Goal: Task Accomplishment & Management: Use online tool/utility

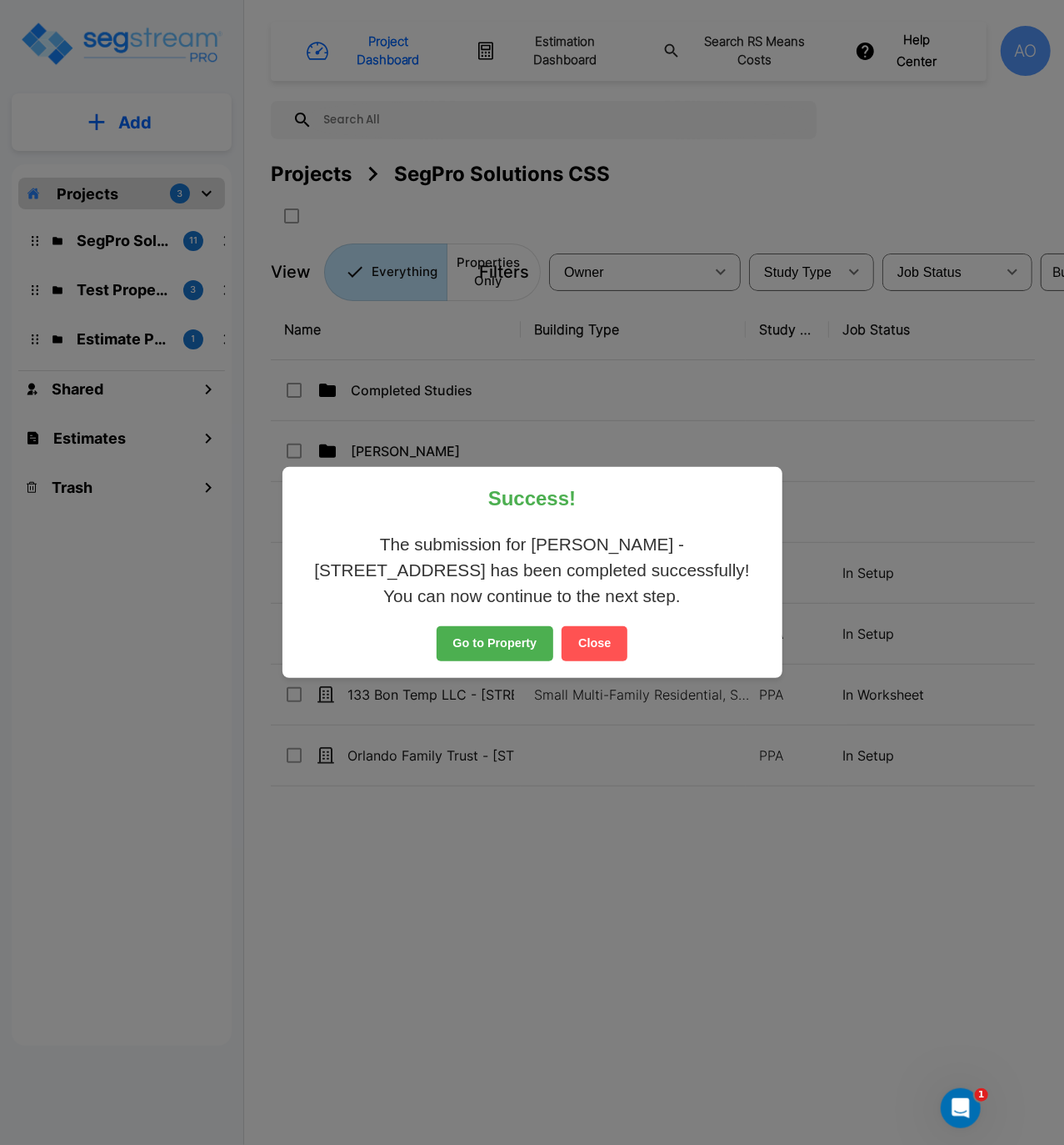
click at [610, 645] on button "Close" at bounding box center [594, 644] width 66 height 35
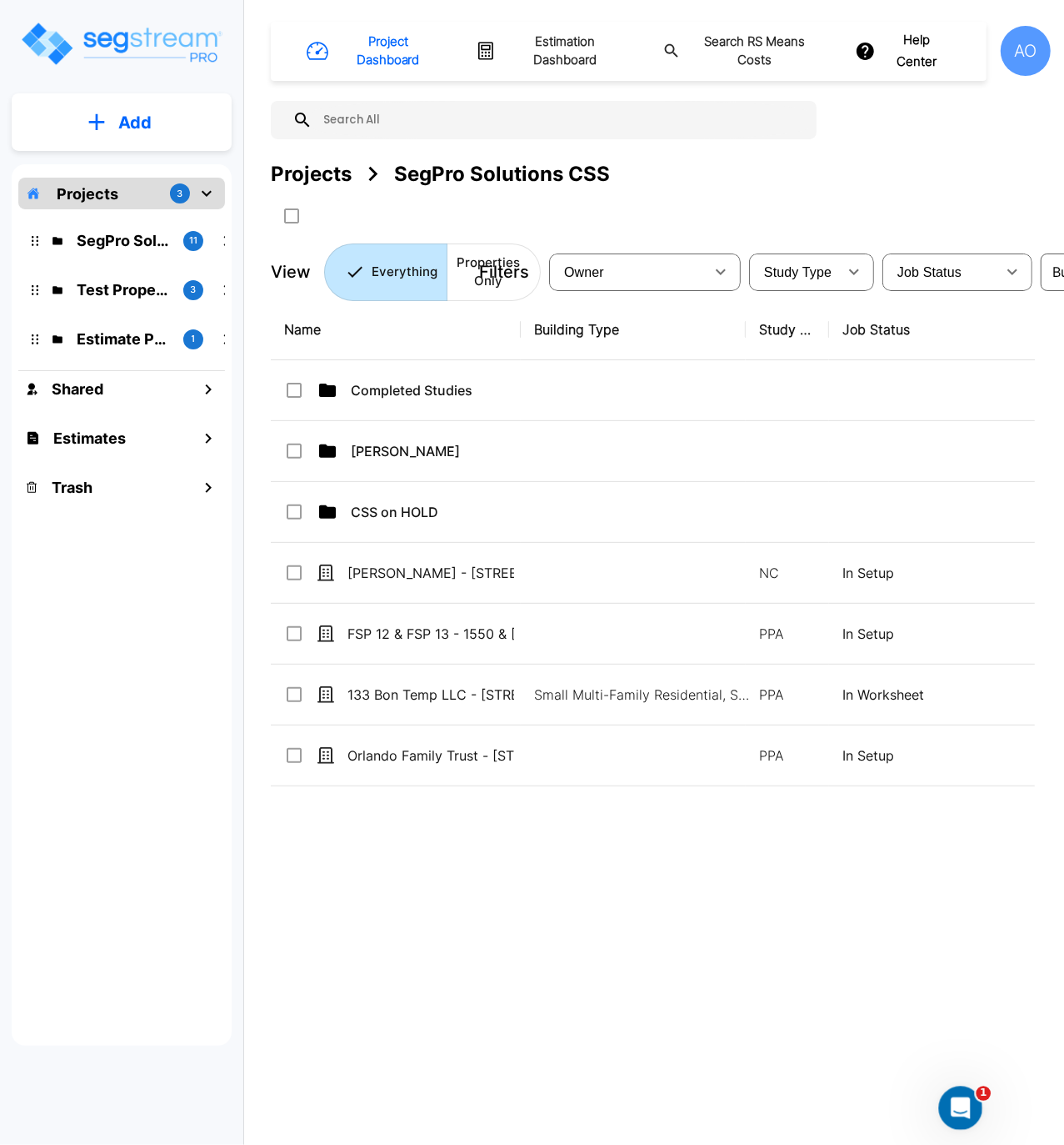
click at [973, 1104] on div "Open Intercom Messenger" at bounding box center [958, 1105] width 55 height 55
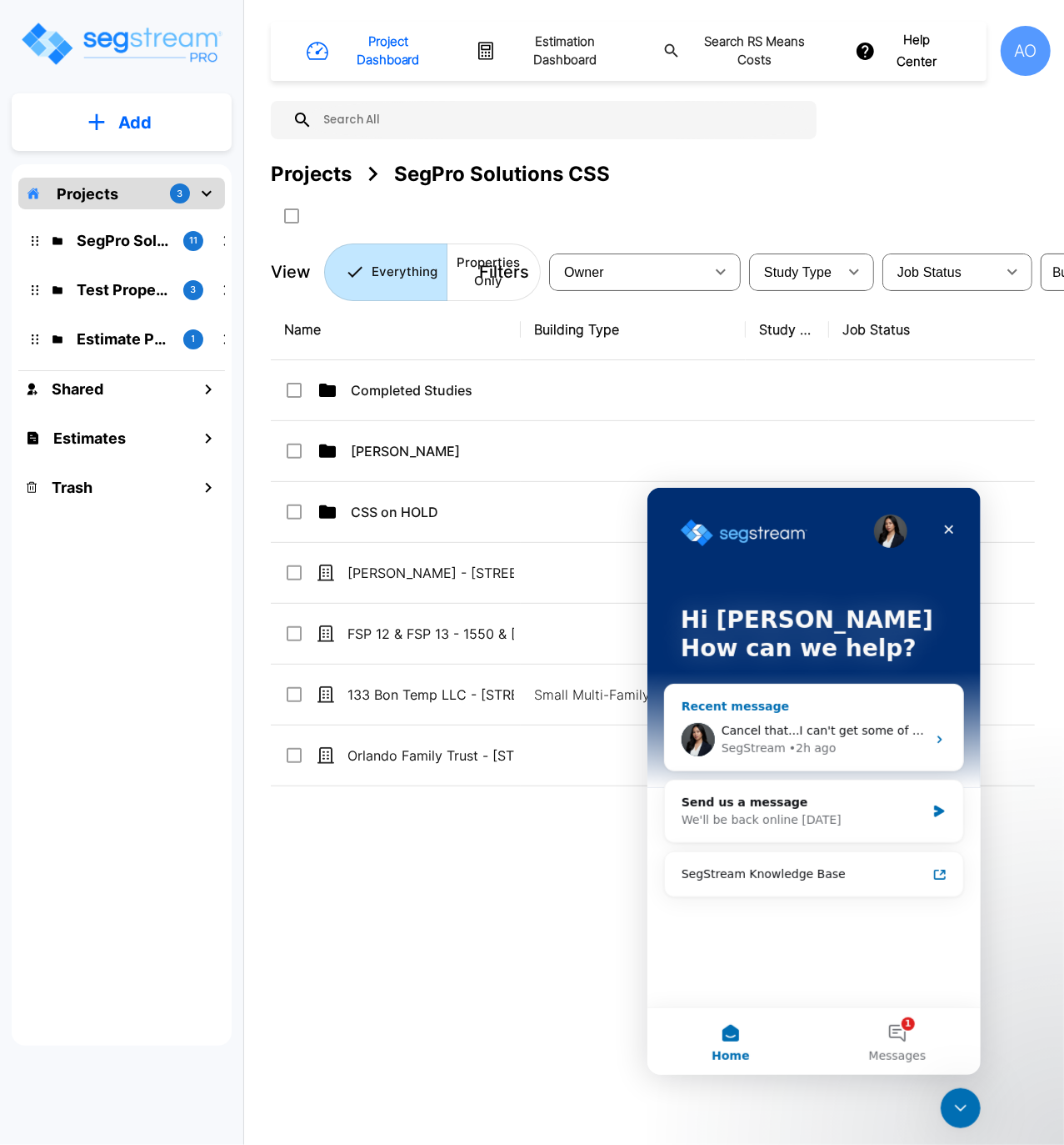
click at [851, 734] on span "Cancel that...I can't get some of the components to 15 Year QIP...why?" at bounding box center [926, 729] width 411 height 13
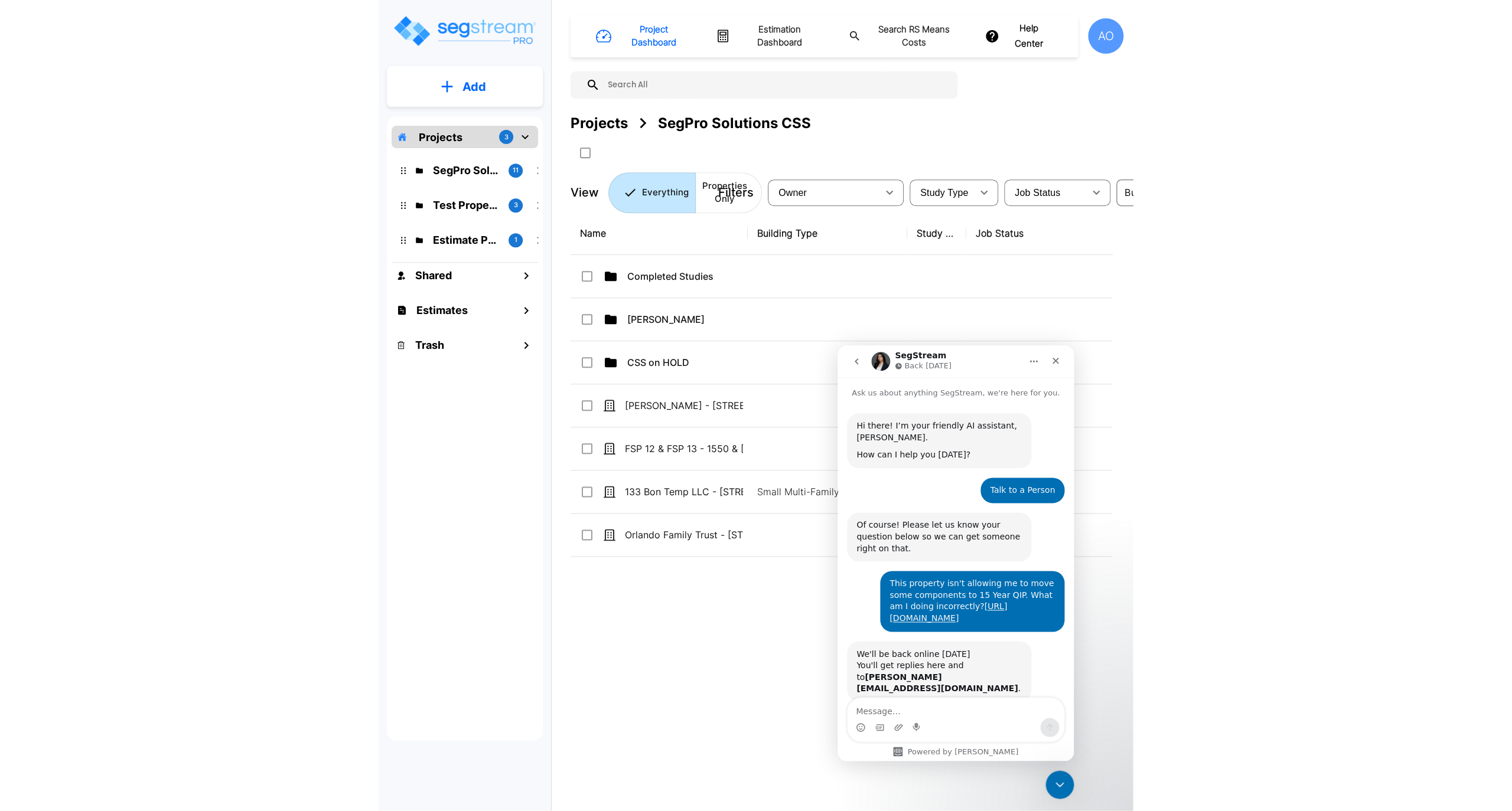
scroll to position [124, 0]
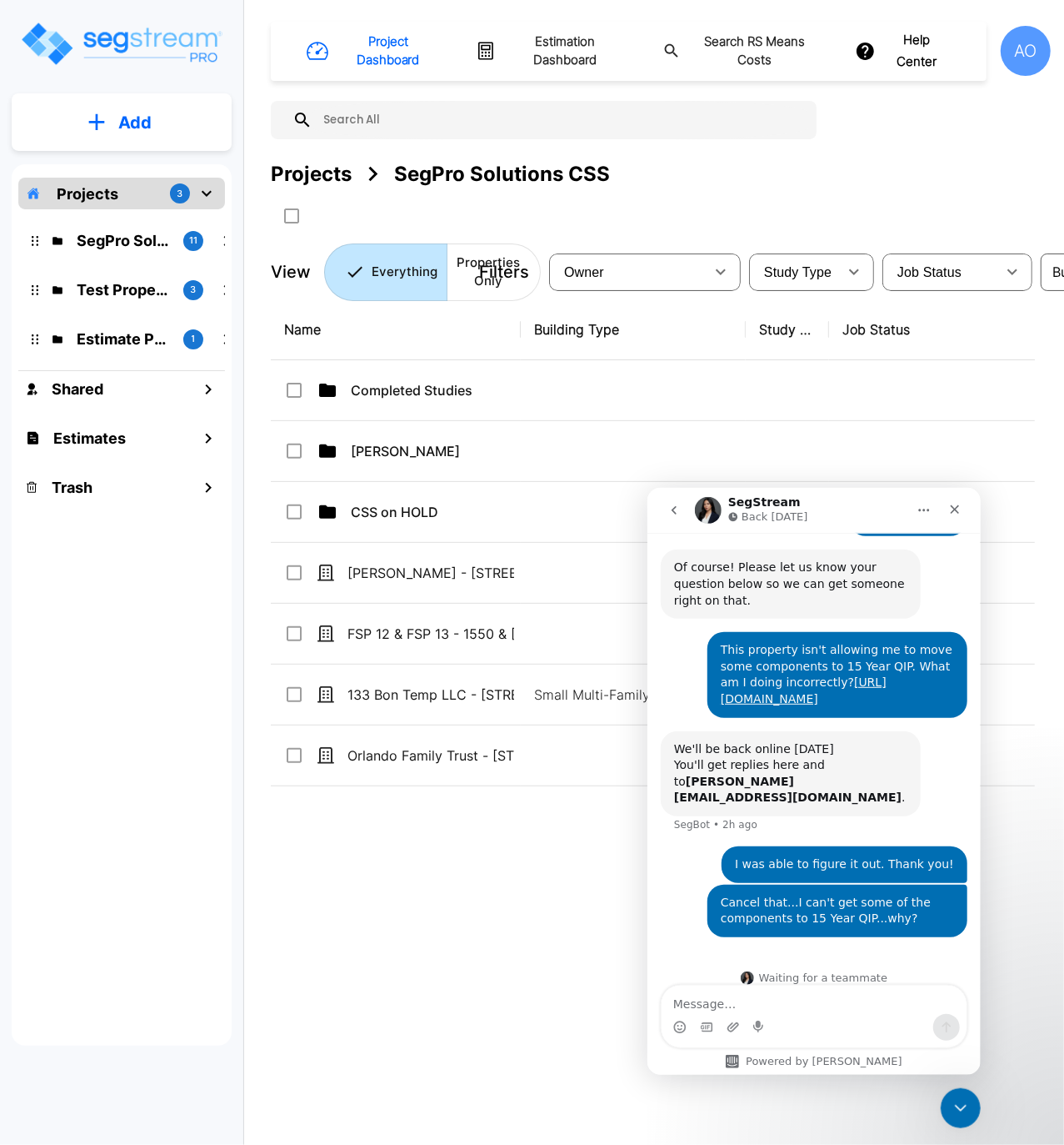
click at [370, 955] on div "Name Building Type Study Type Job Status Owner Last Modified Action Completed S…" at bounding box center [653, 653] width 764 height 709
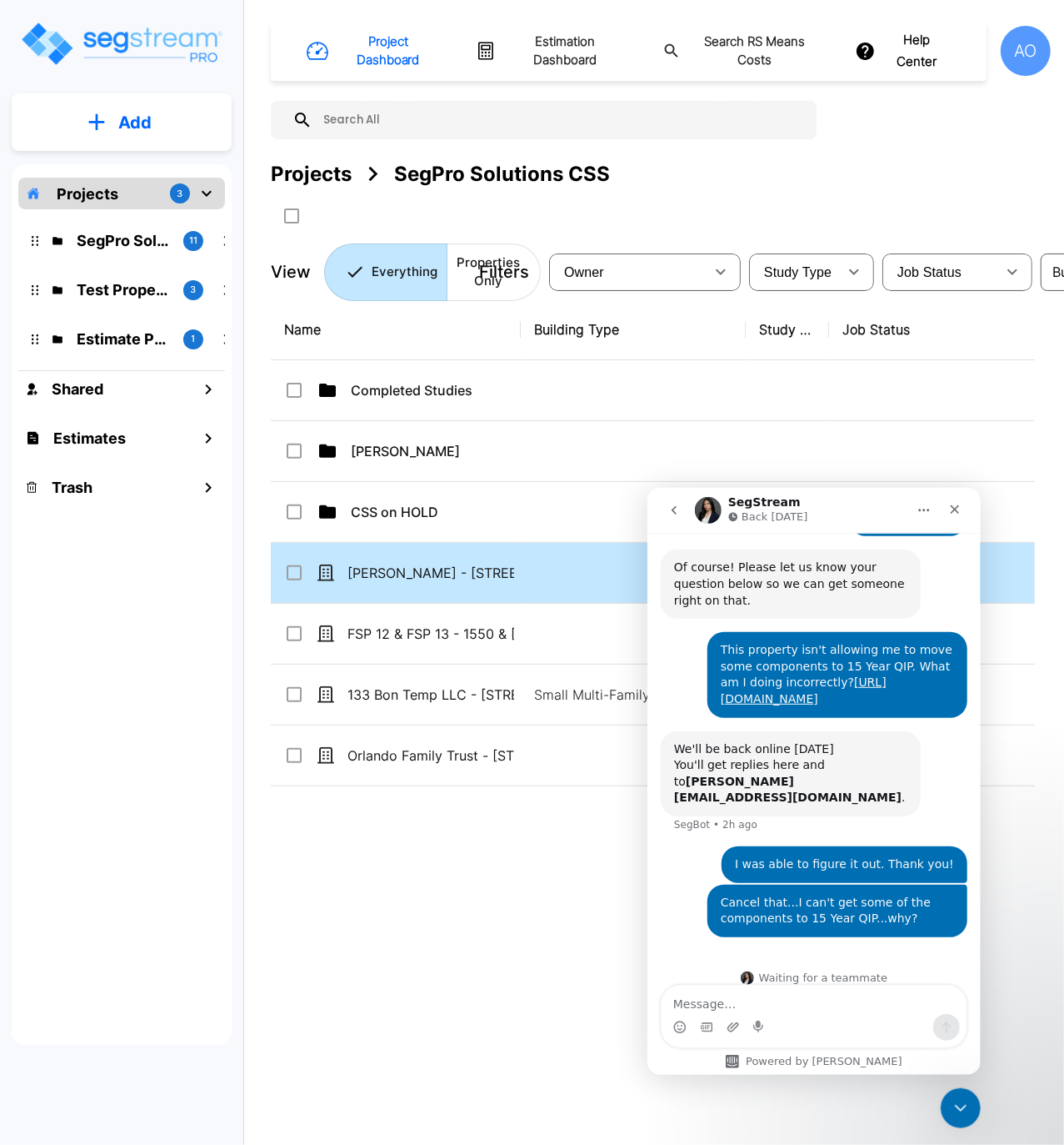
click at [437, 564] on td "[PERSON_NAME] - [STREET_ADDRESS]" at bounding box center [395, 572] width 250 height 60
checkbox input "true"
click at [437, 564] on td "[PERSON_NAME] - [STREET_ADDRESS]" at bounding box center [395, 572] width 250 height 60
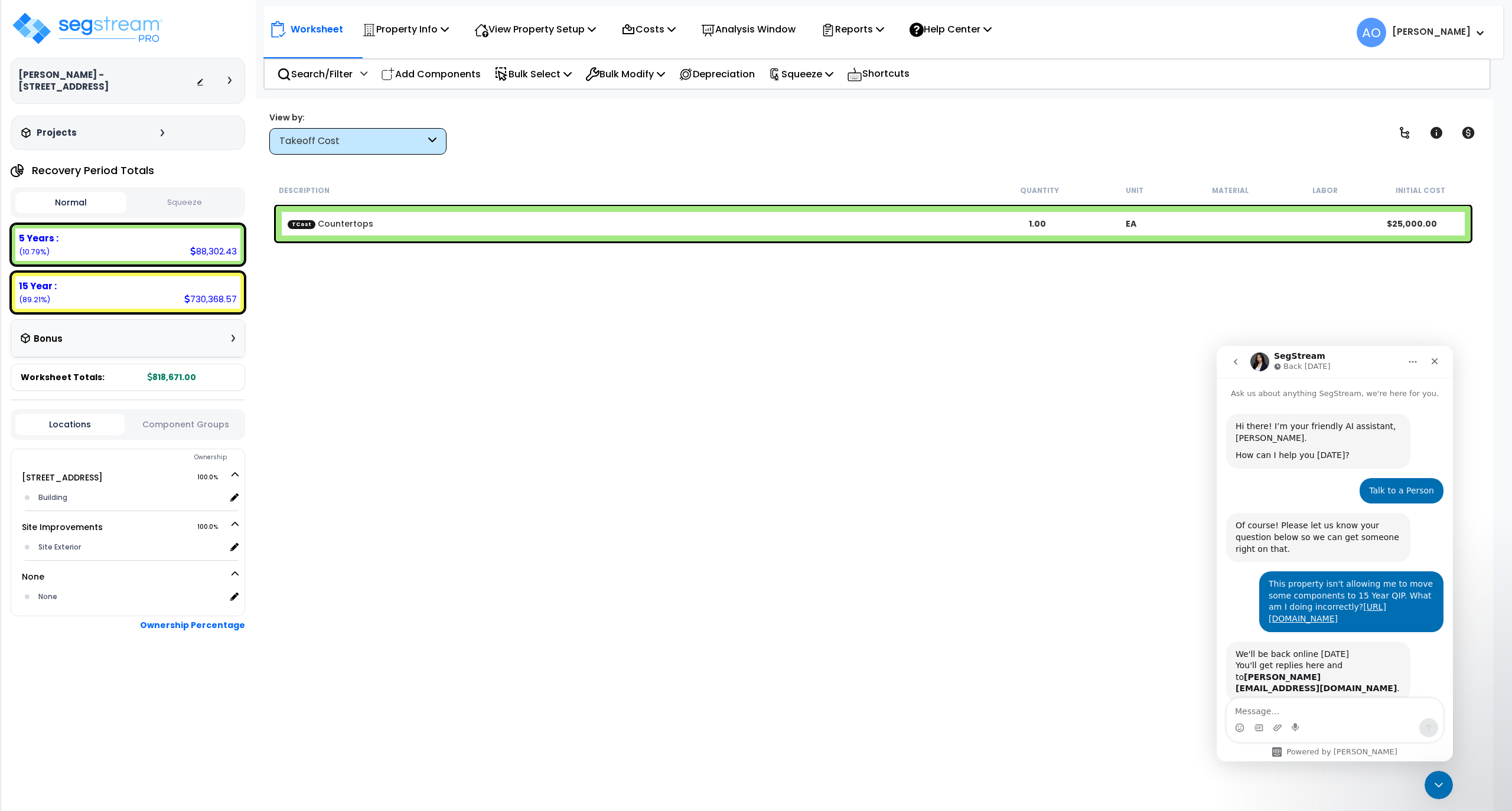
scroll to position [124, 0]
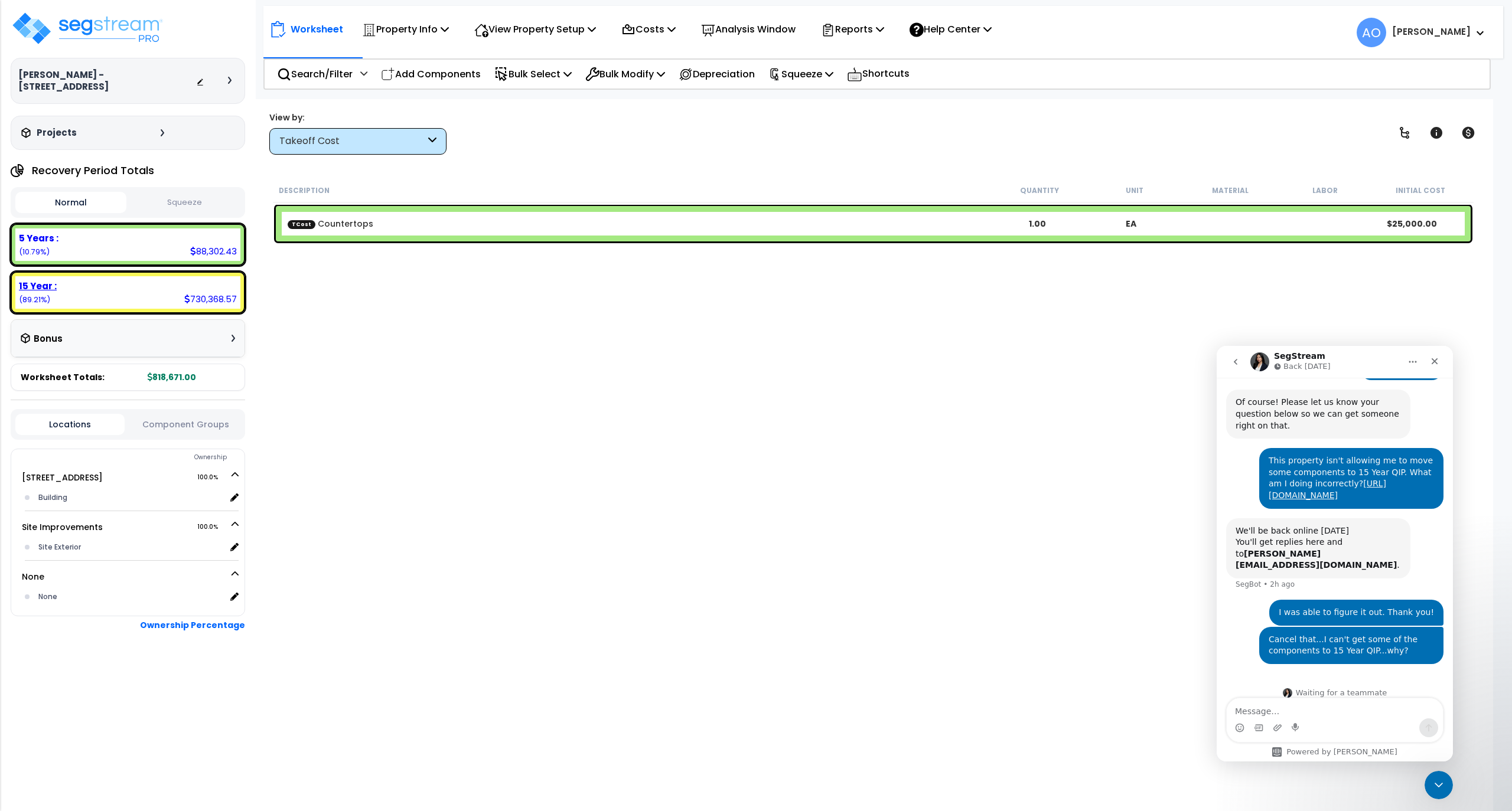
click at [109, 280] on div "15 Year :" at bounding box center [127, 286] width 218 height 12
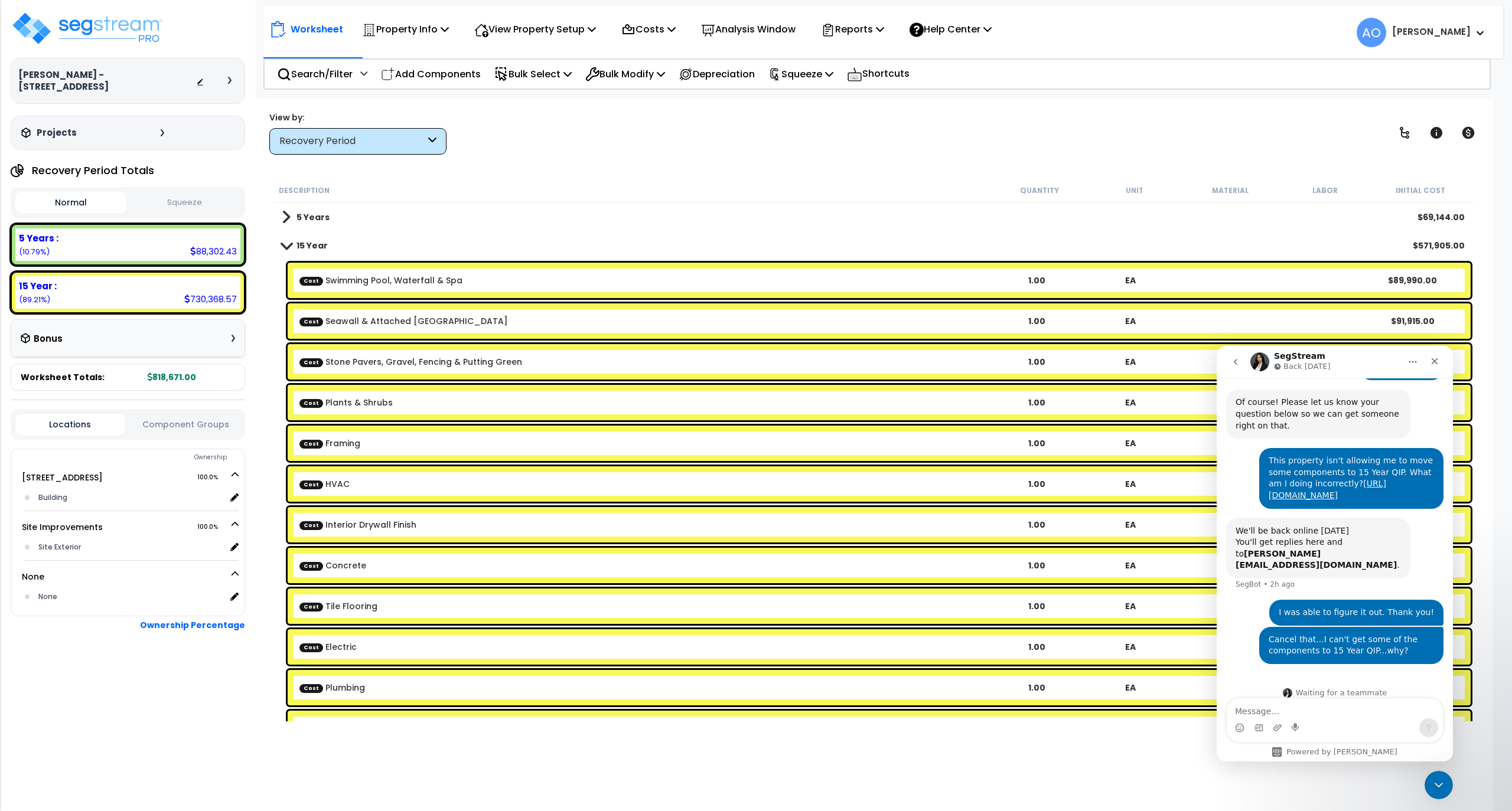
click at [379, 286] on link "Cost Swimming Pool, Waterfall & Spa" at bounding box center [381, 280] width 163 height 12
click at [655, 33] on p "Costs" at bounding box center [648, 29] width 54 height 16
click at [652, 78] on link "Direct Costs" at bounding box center [674, 81] width 117 height 24
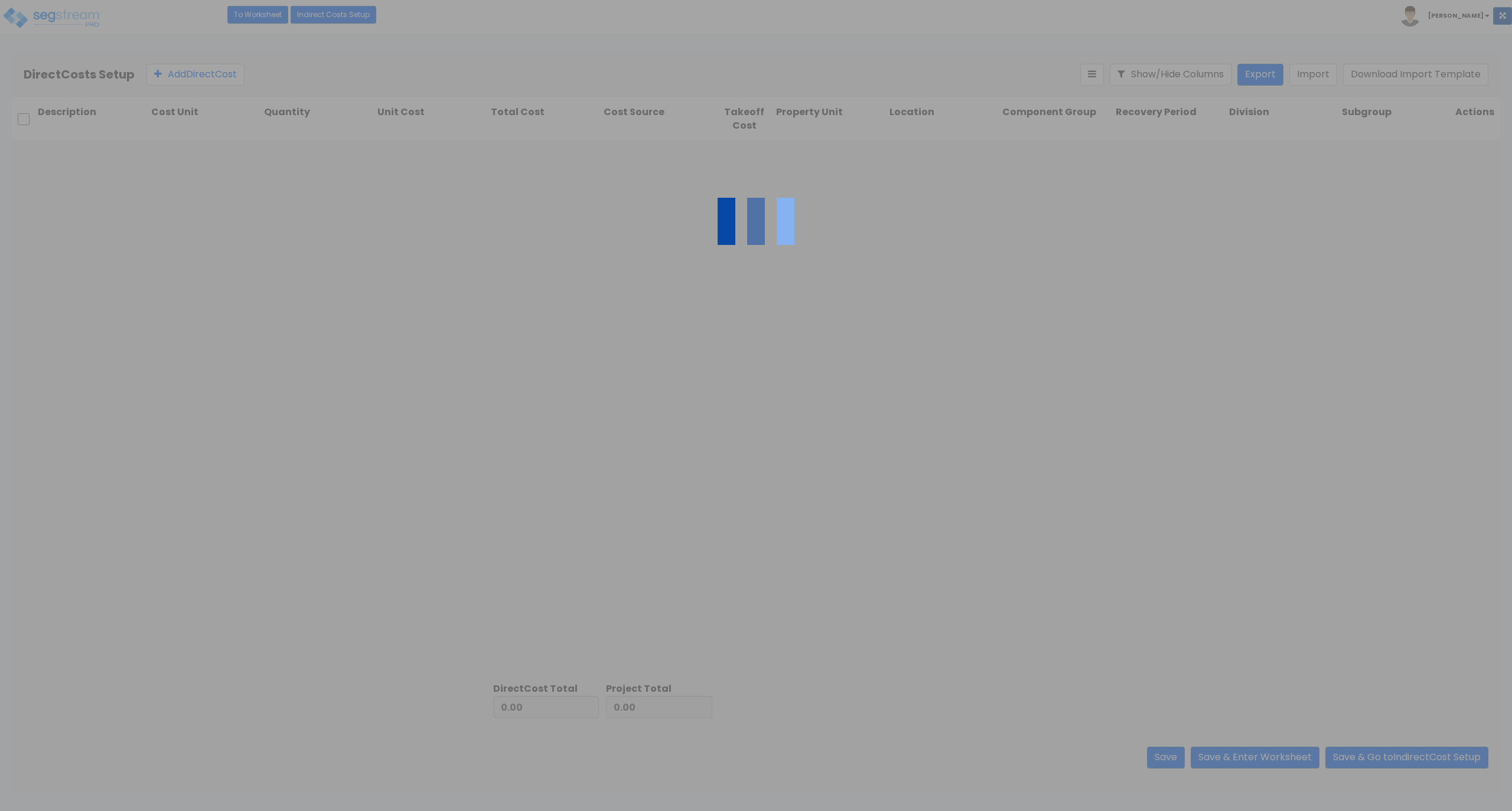
type input "177,622.00"
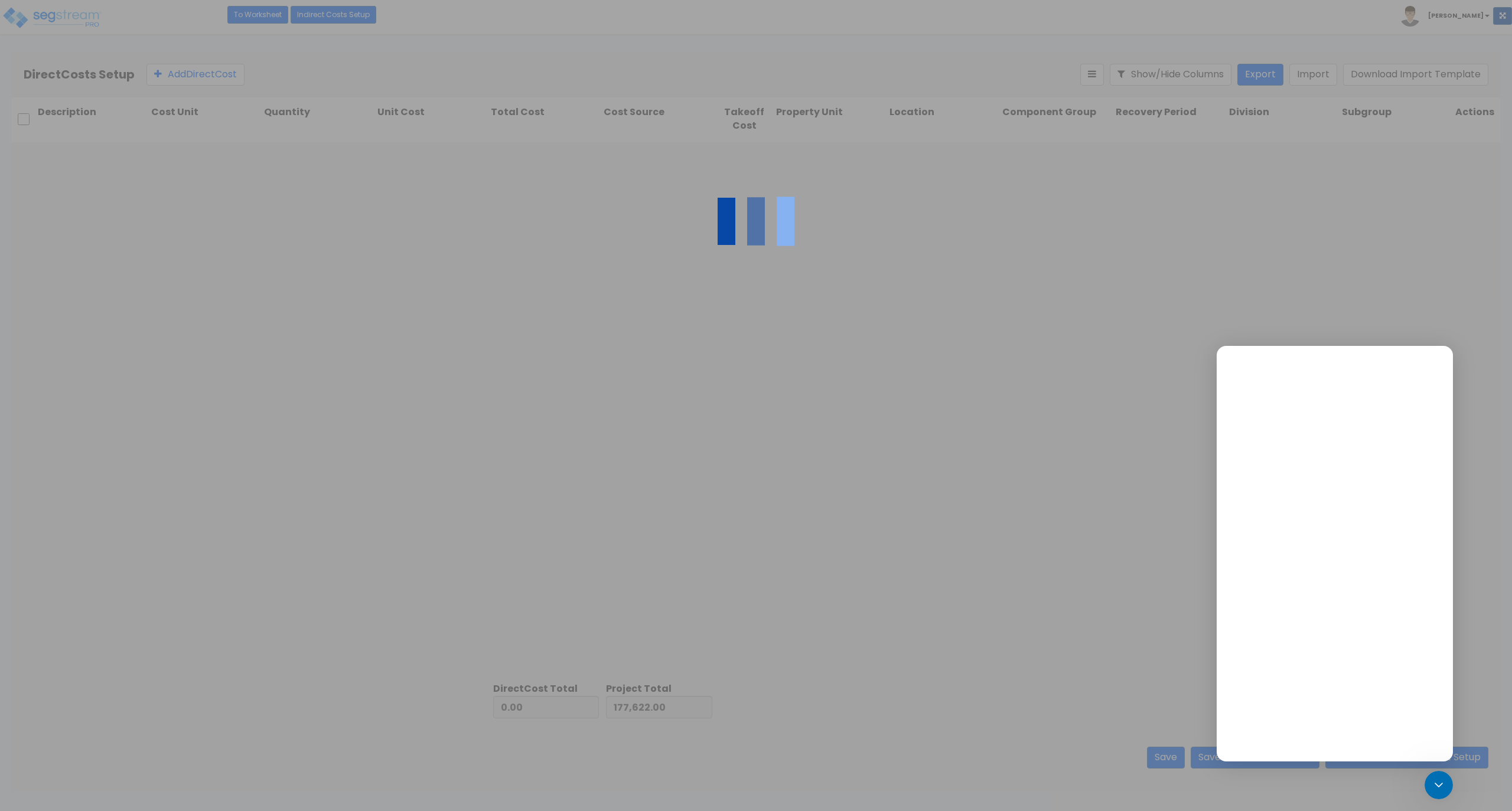
type input "641,049.00"
type input "818,671.00"
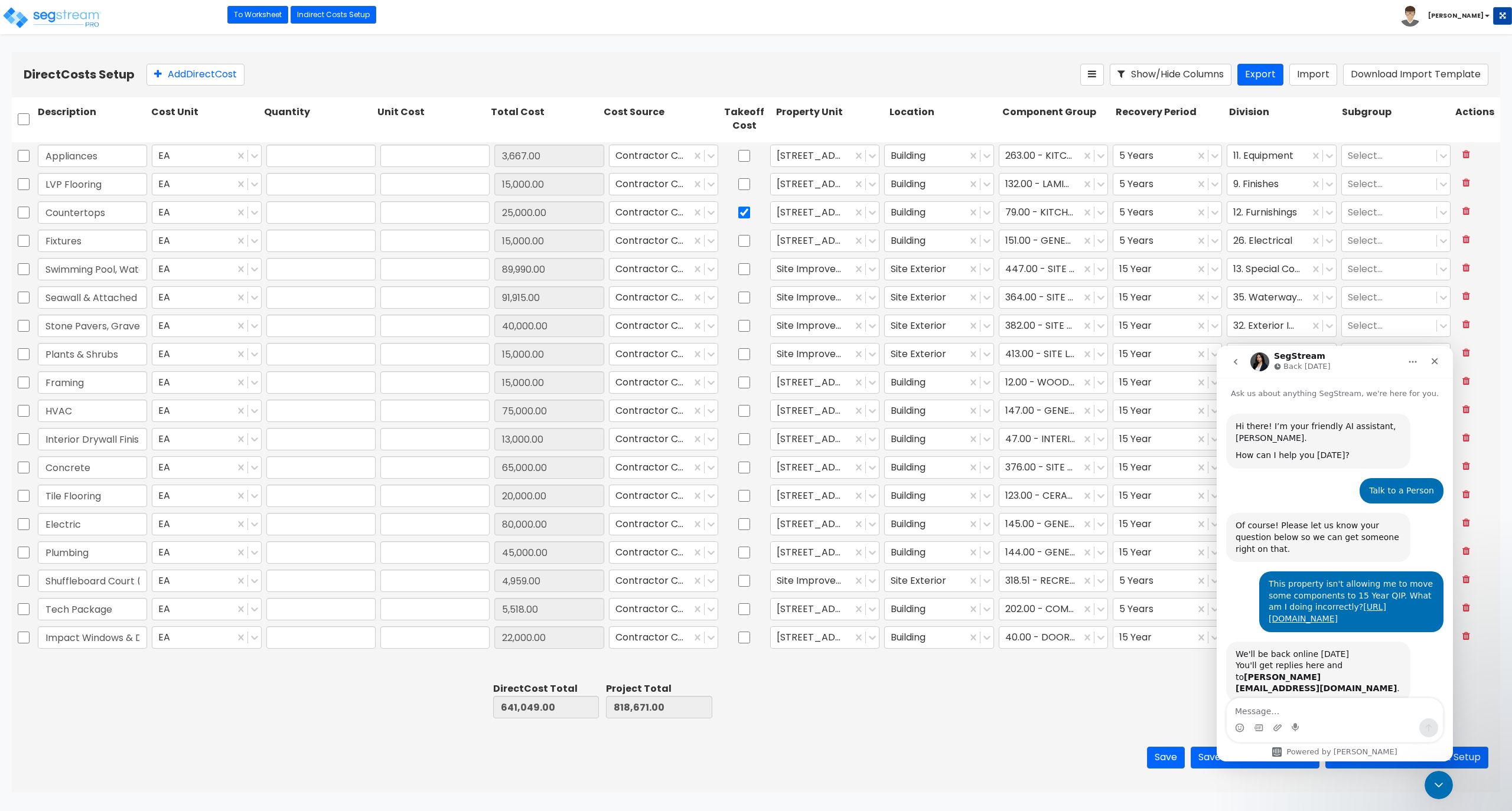
type input "1.00"
type input "3,667.00"
type input "1.00"
type input "15,000.00"
type input "1.00"
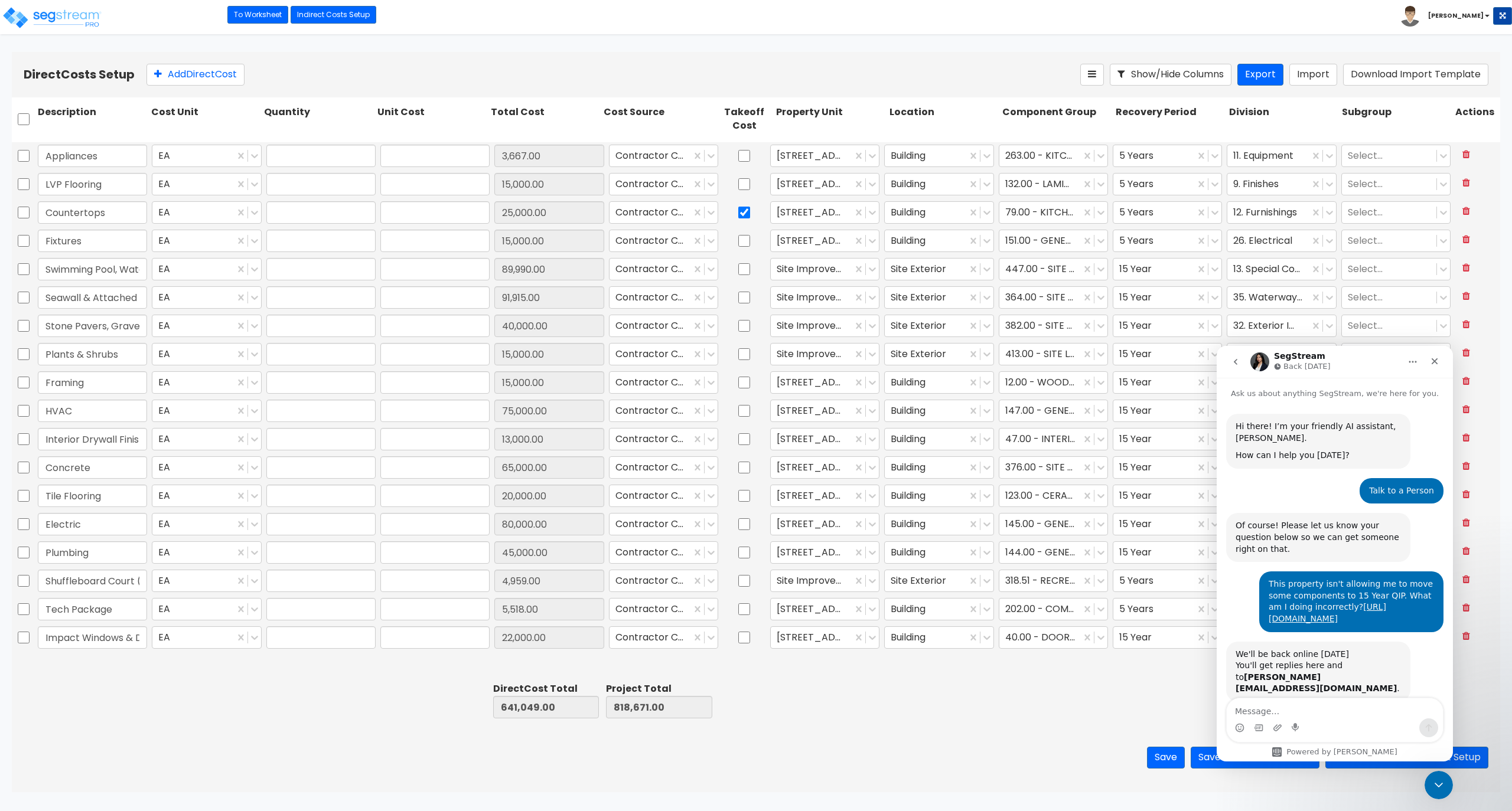
type input "25,000.00"
type input "1.00"
type input "15,000.00"
type input "1.00"
type input "89,990.00"
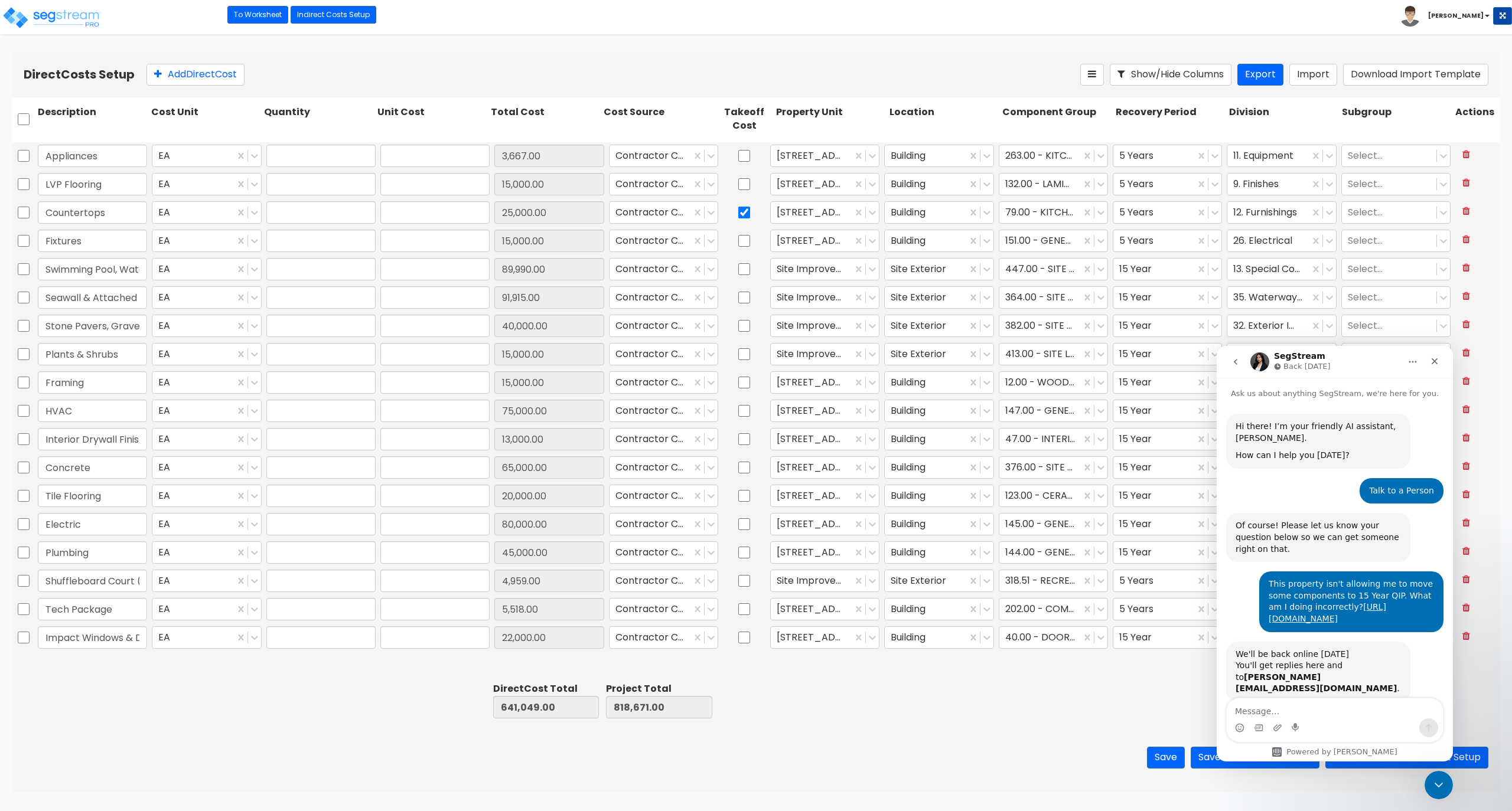
type input "1.00"
type input "91,915.00"
type input "1.00"
type input "40,000.00"
type input "1.00"
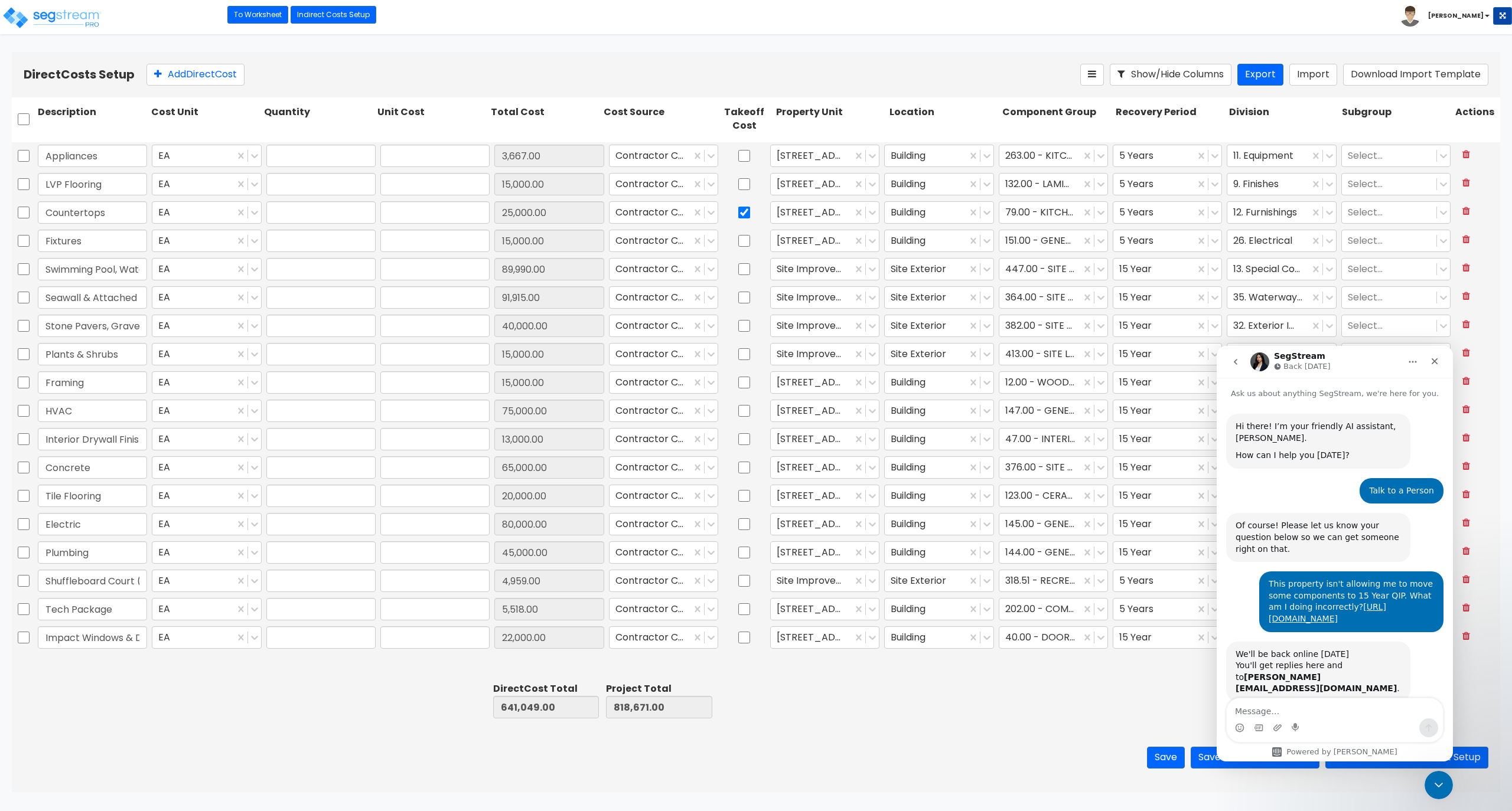
type input "15,000.00"
type input "1.00"
type input "15,000.00"
type input "1.00"
type input "75,000.00"
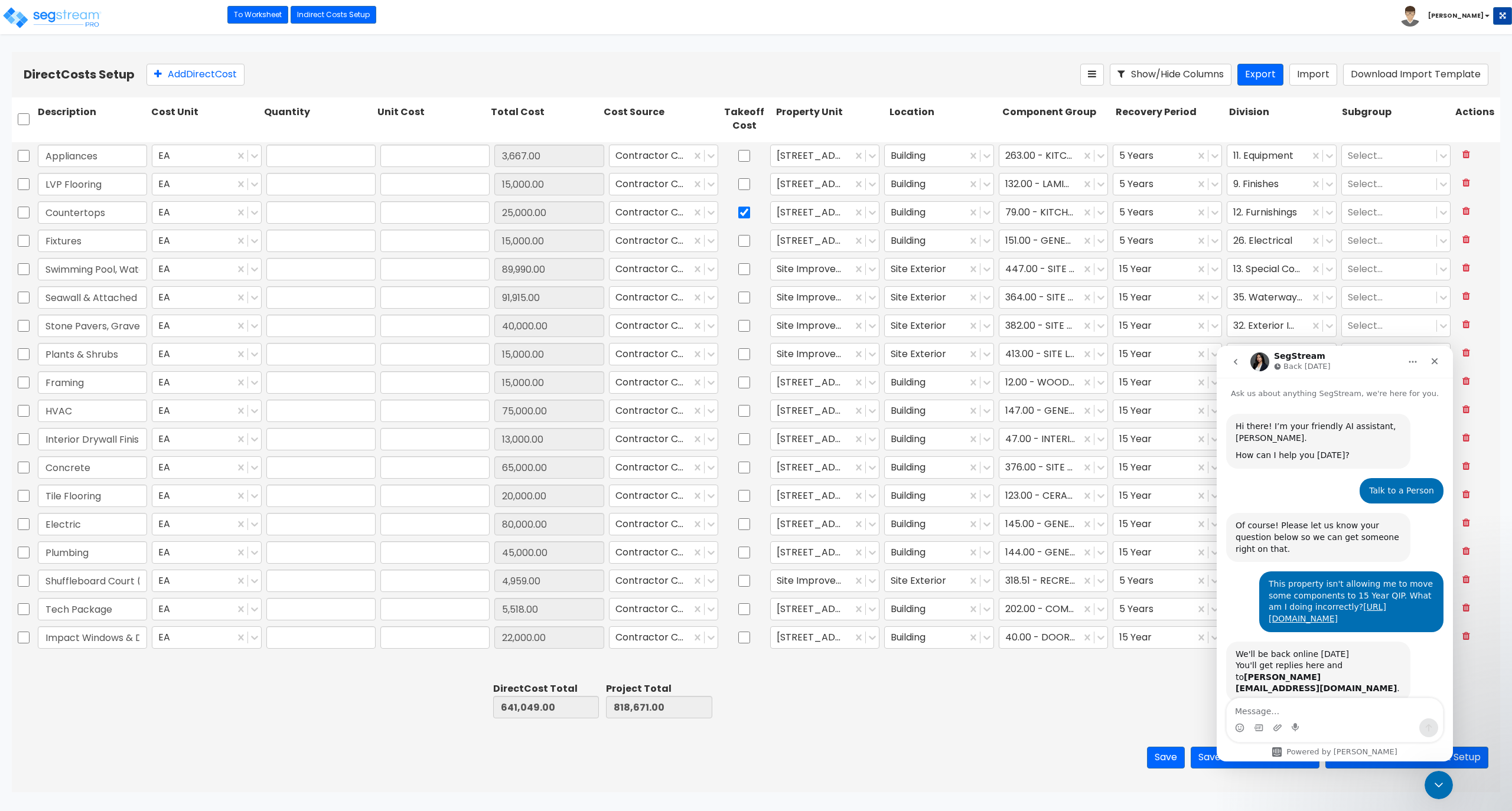
type input "1.00"
type input "13,000.00"
type input "1.00"
type input "65,000.00"
type input "1.00"
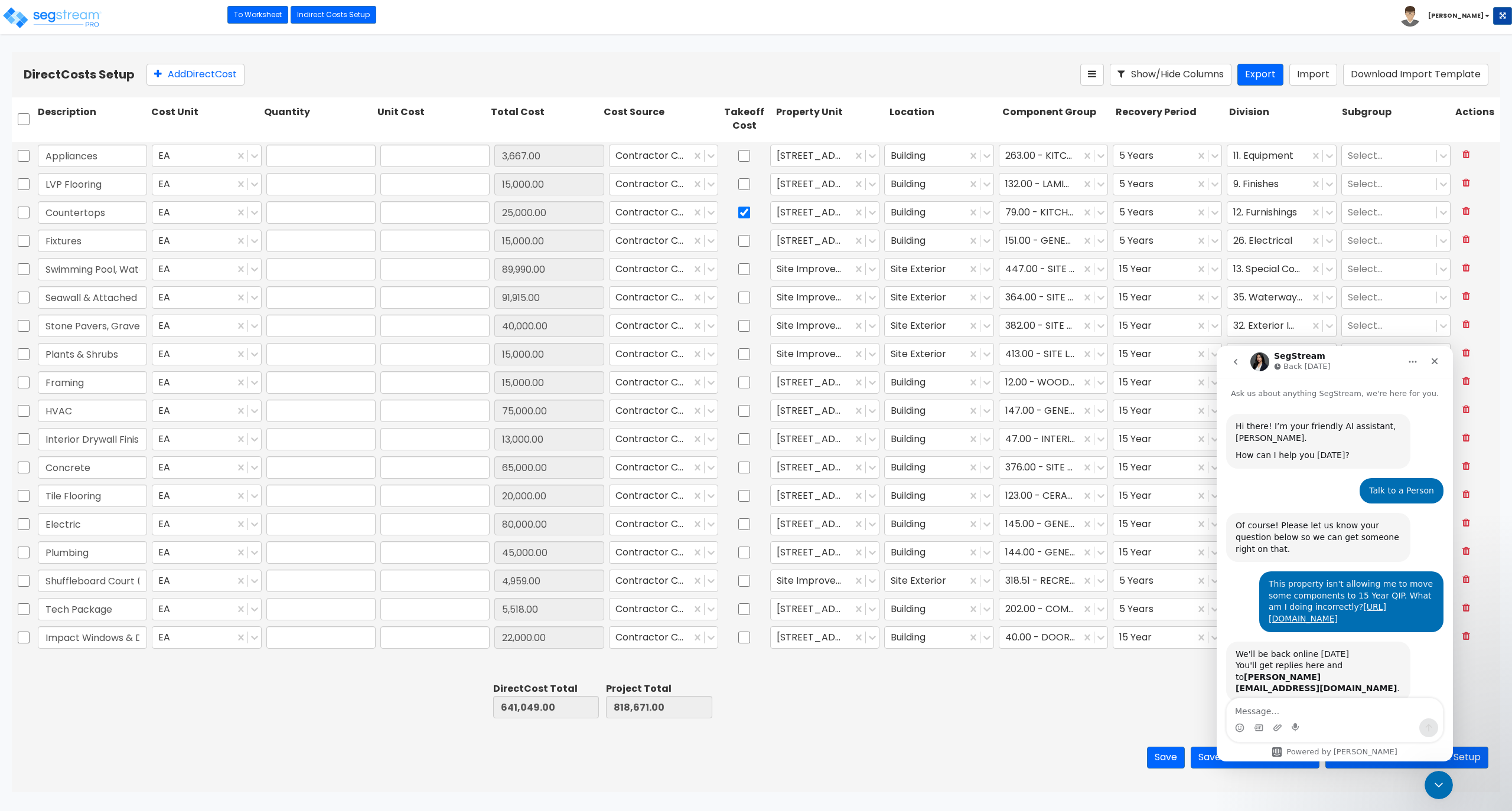
type input "20,000.00"
type input "1.00"
type input "80,000.00"
type input "1.00"
type input "45,000.00"
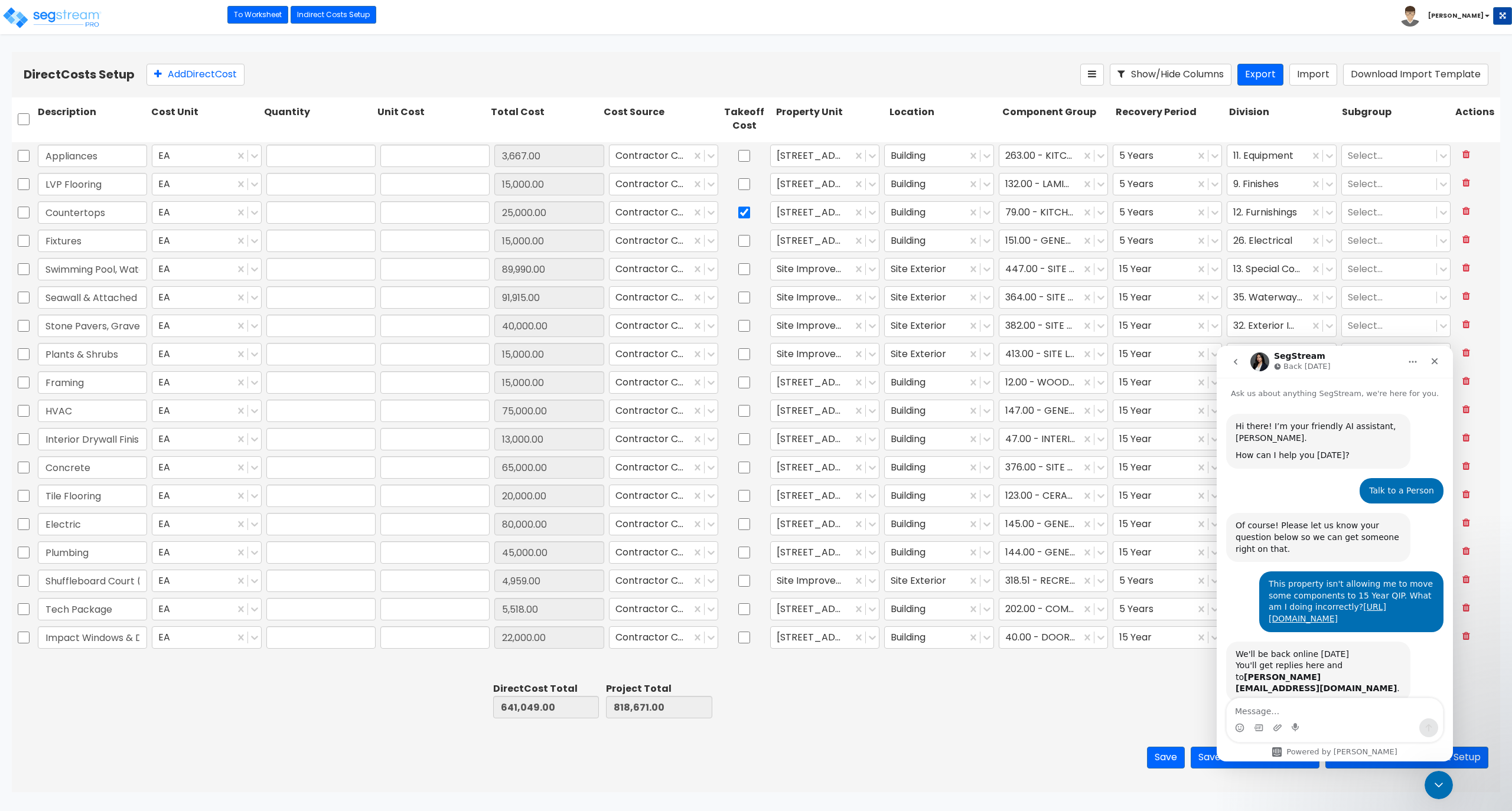
type input "1.00"
type input "4,959.00"
type input "1.00"
type input "5,518.00"
type input "1.00"
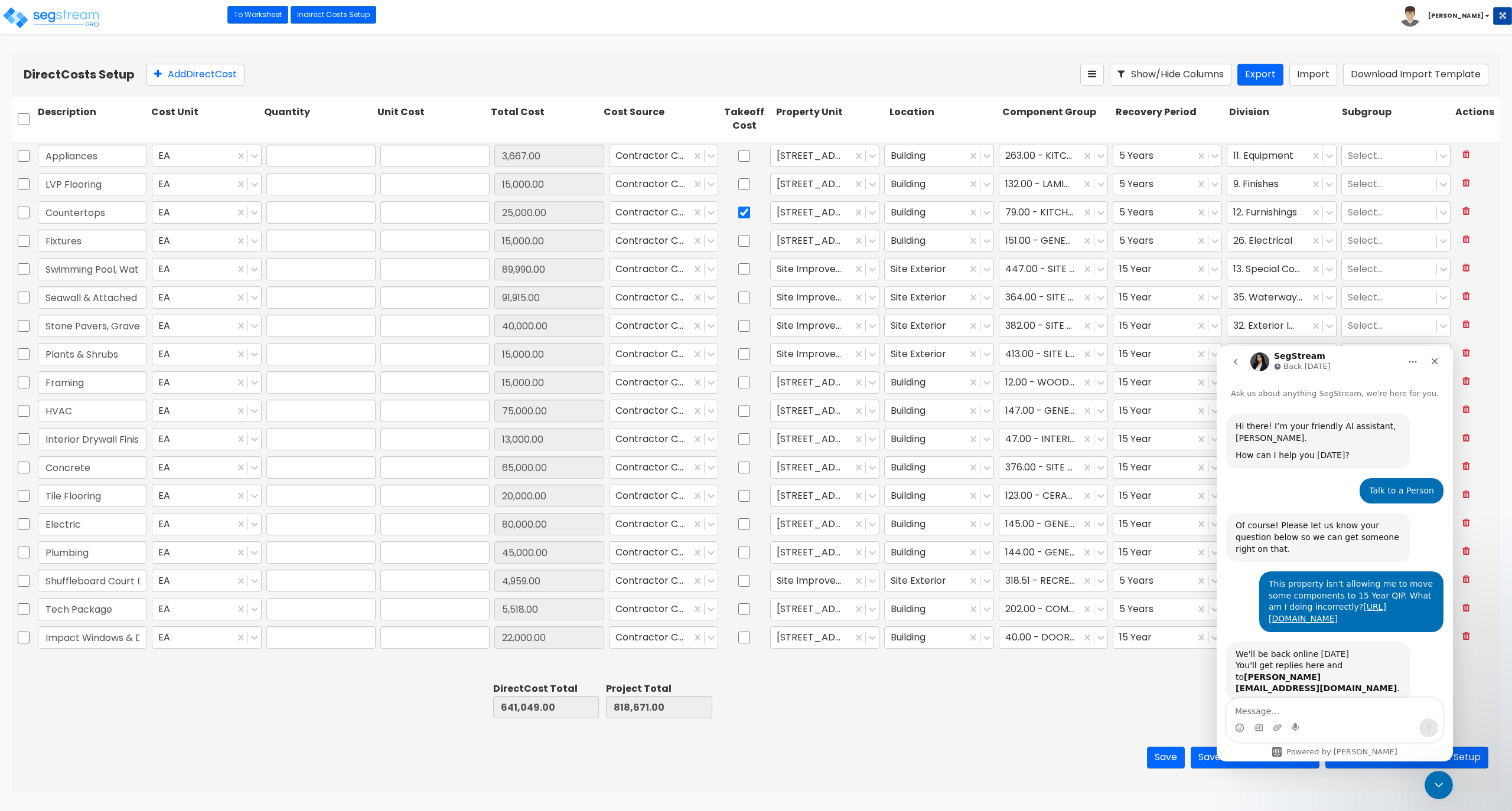
type input "22,000.00"
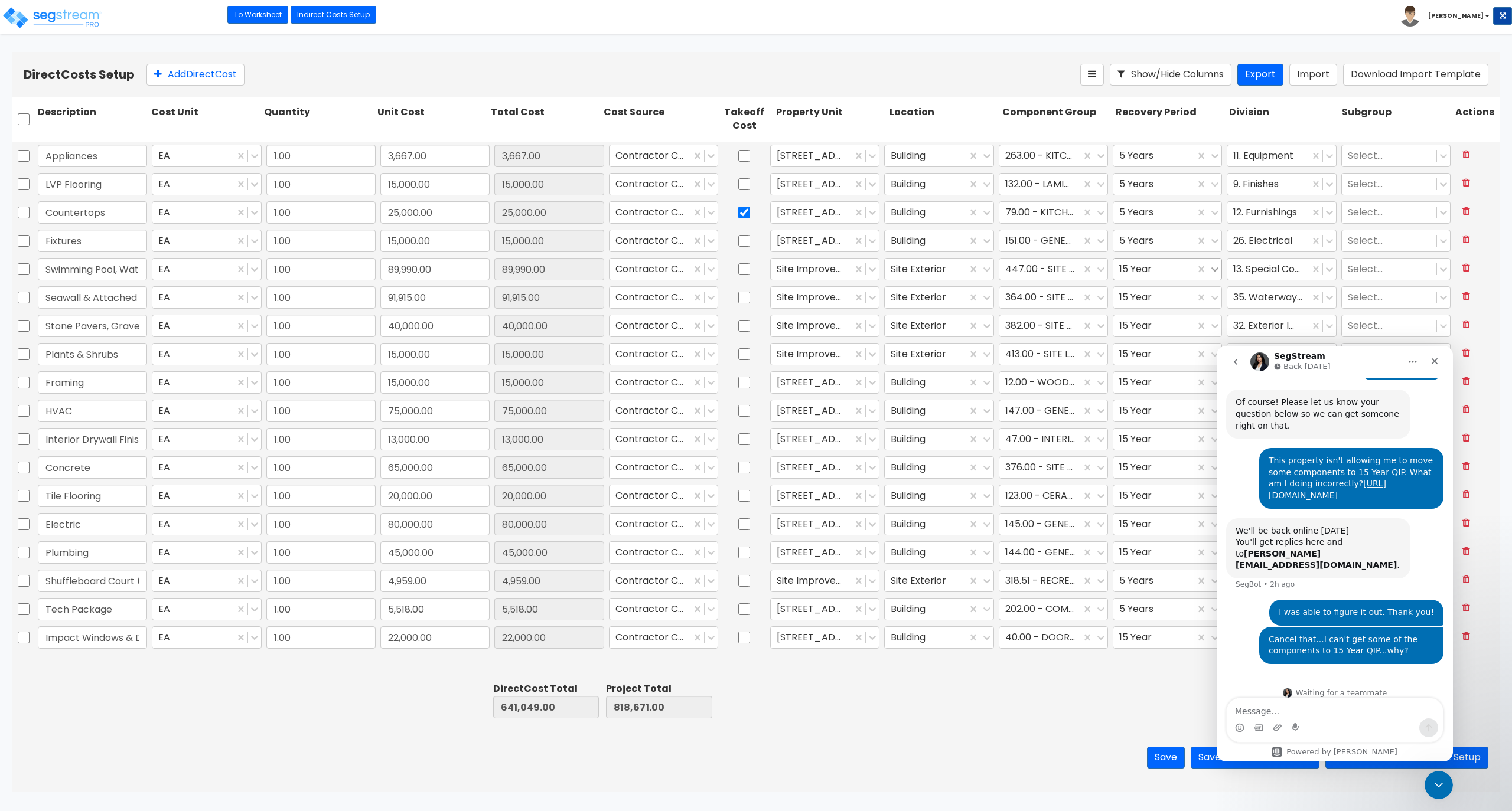
click at [1215, 271] on icon at bounding box center [1214, 270] width 7 height 4
click at [1172, 359] on div "15 Year QIP" at bounding box center [1167, 362] width 109 height 21
click at [1214, 268] on icon at bounding box center [1214, 269] width 12 height 12
click at [1163, 336] on div "15 Year" at bounding box center [1167, 341] width 109 height 21
click at [1168, 560] on div at bounding box center [1154, 553] width 70 height 16
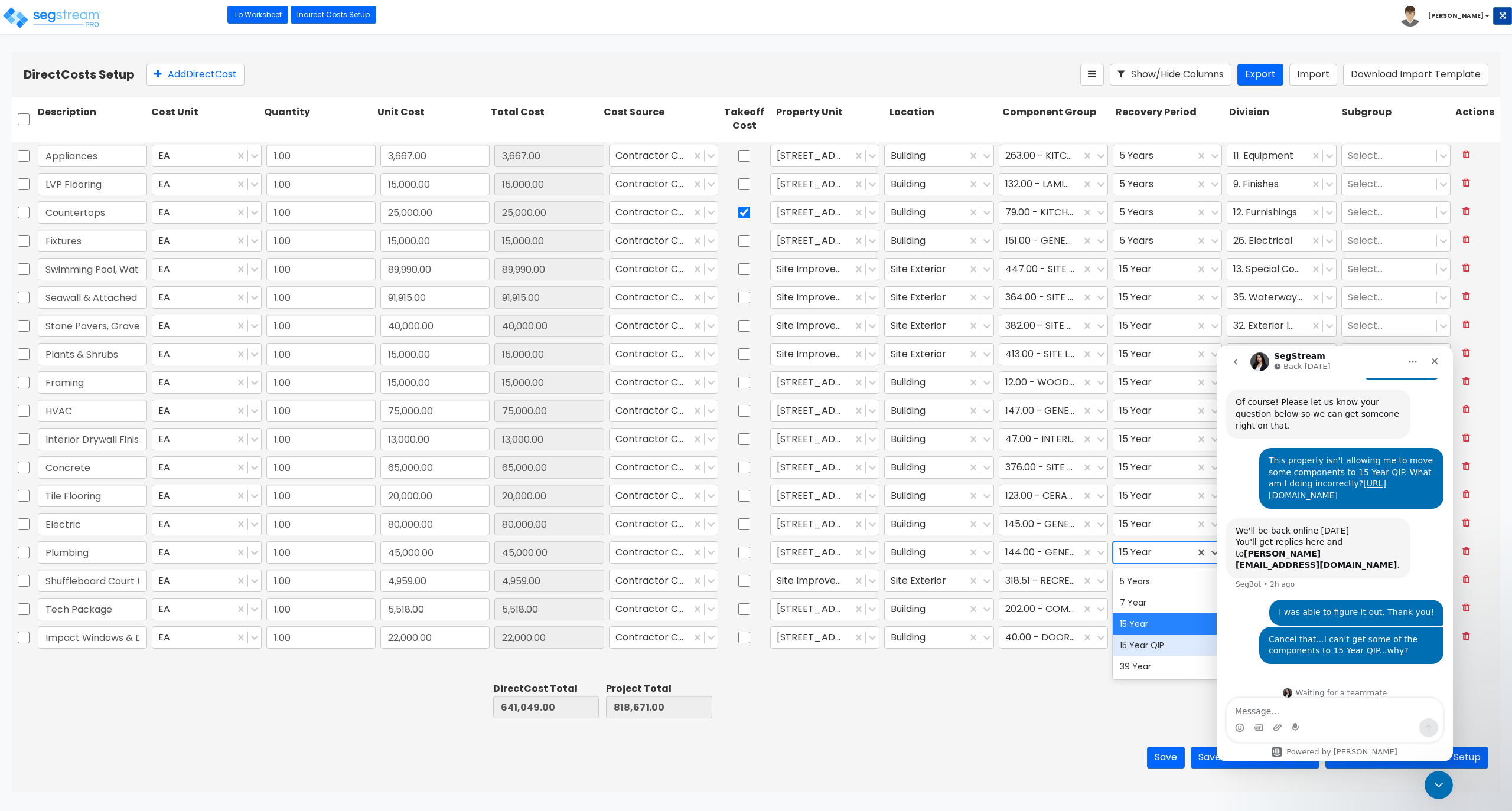
click at [1165, 639] on div "15 Year QIP" at bounding box center [1167, 645] width 109 height 21
click at [1082, 719] on div at bounding box center [1057, 700] width 114 height 41
click at [1160, 761] on button "Save" at bounding box center [1166, 758] width 38 height 22
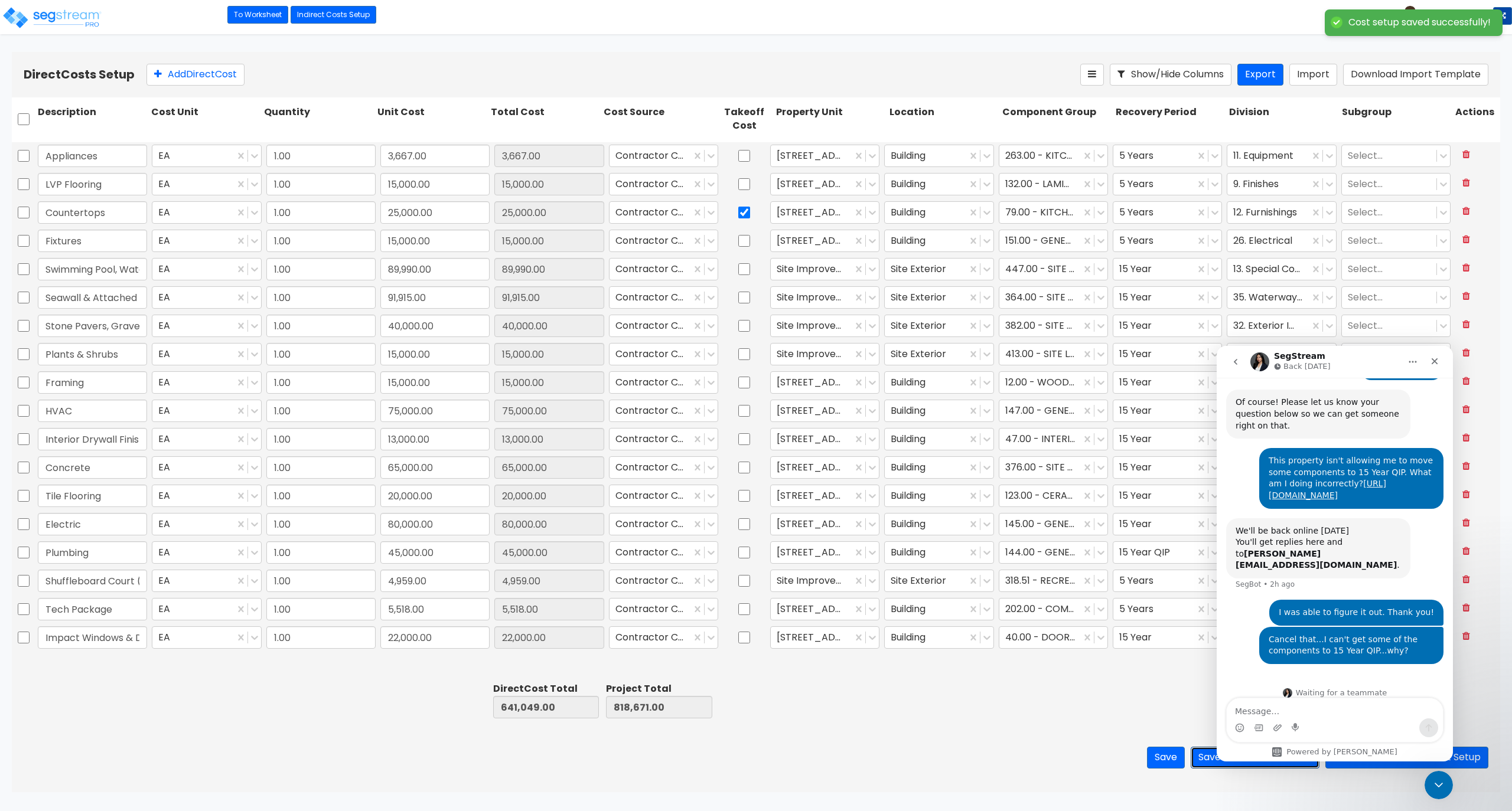
click at [1201, 761] on button "Save & Enter Worksheet" at bounding box center [1255, 758] width 129 height 22
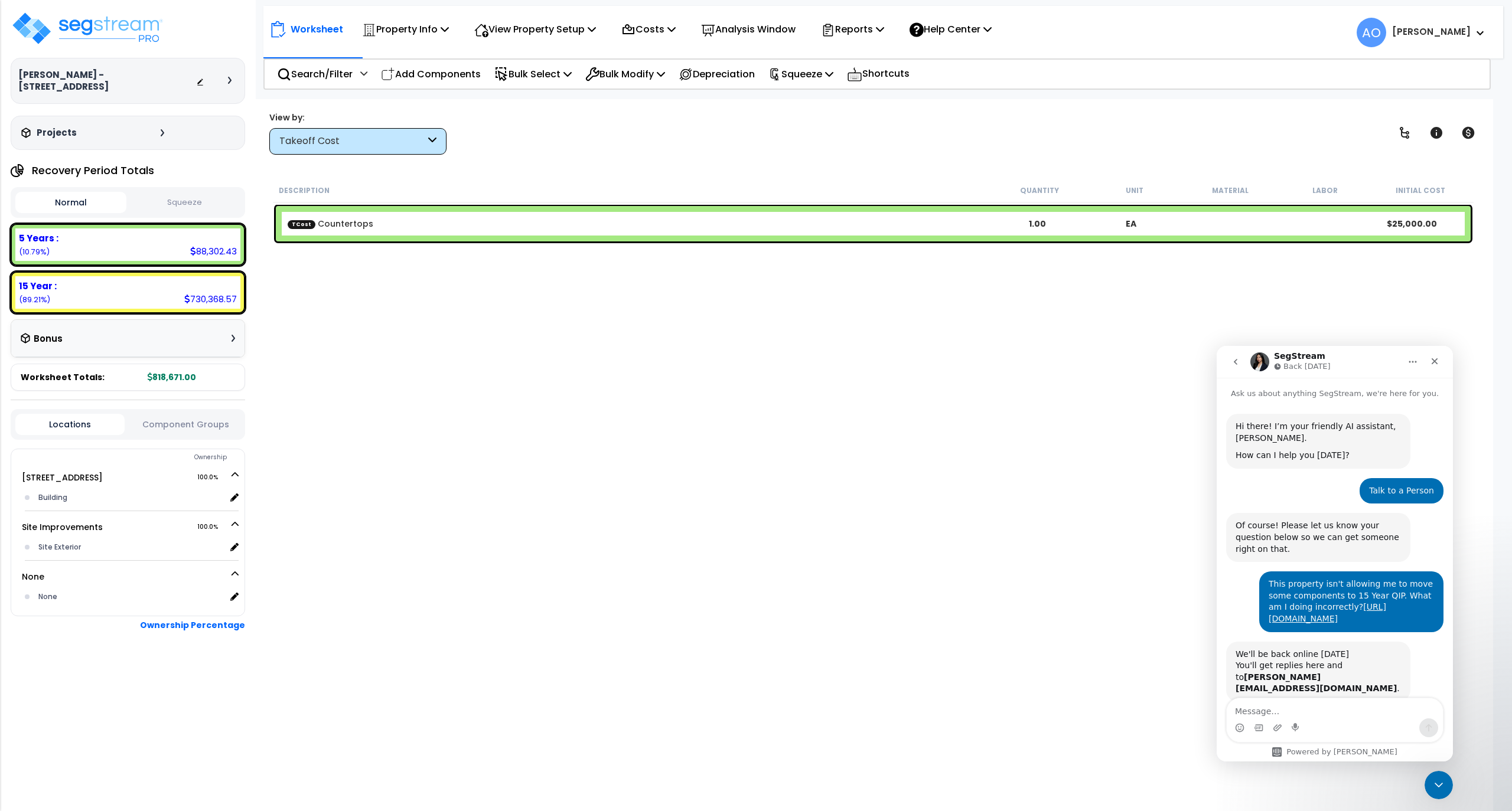
scroll to position [124, 0]
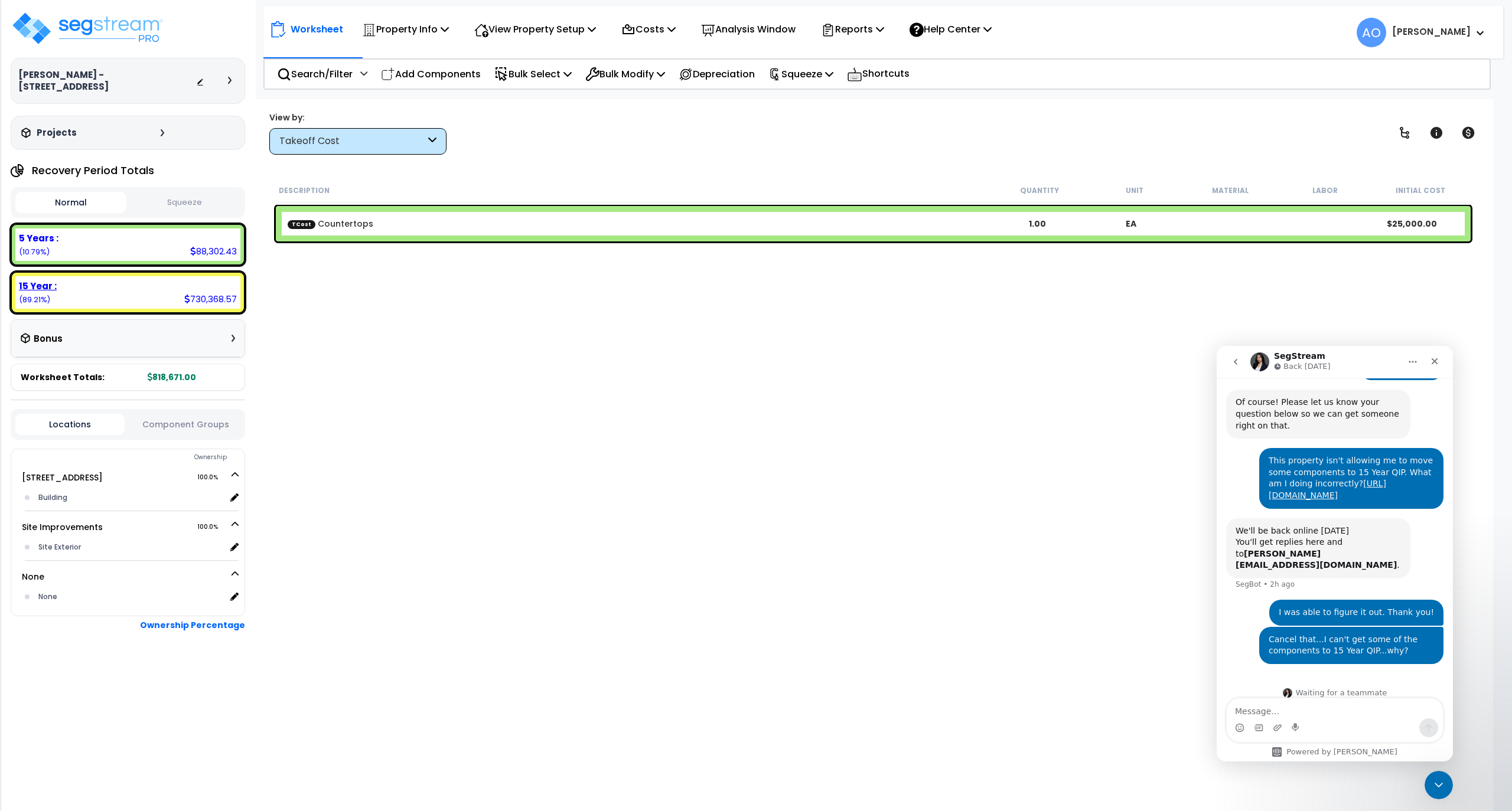
click at [91, 280] on div "15 Year :" at bounding box center [127, 286] width 218 height 12
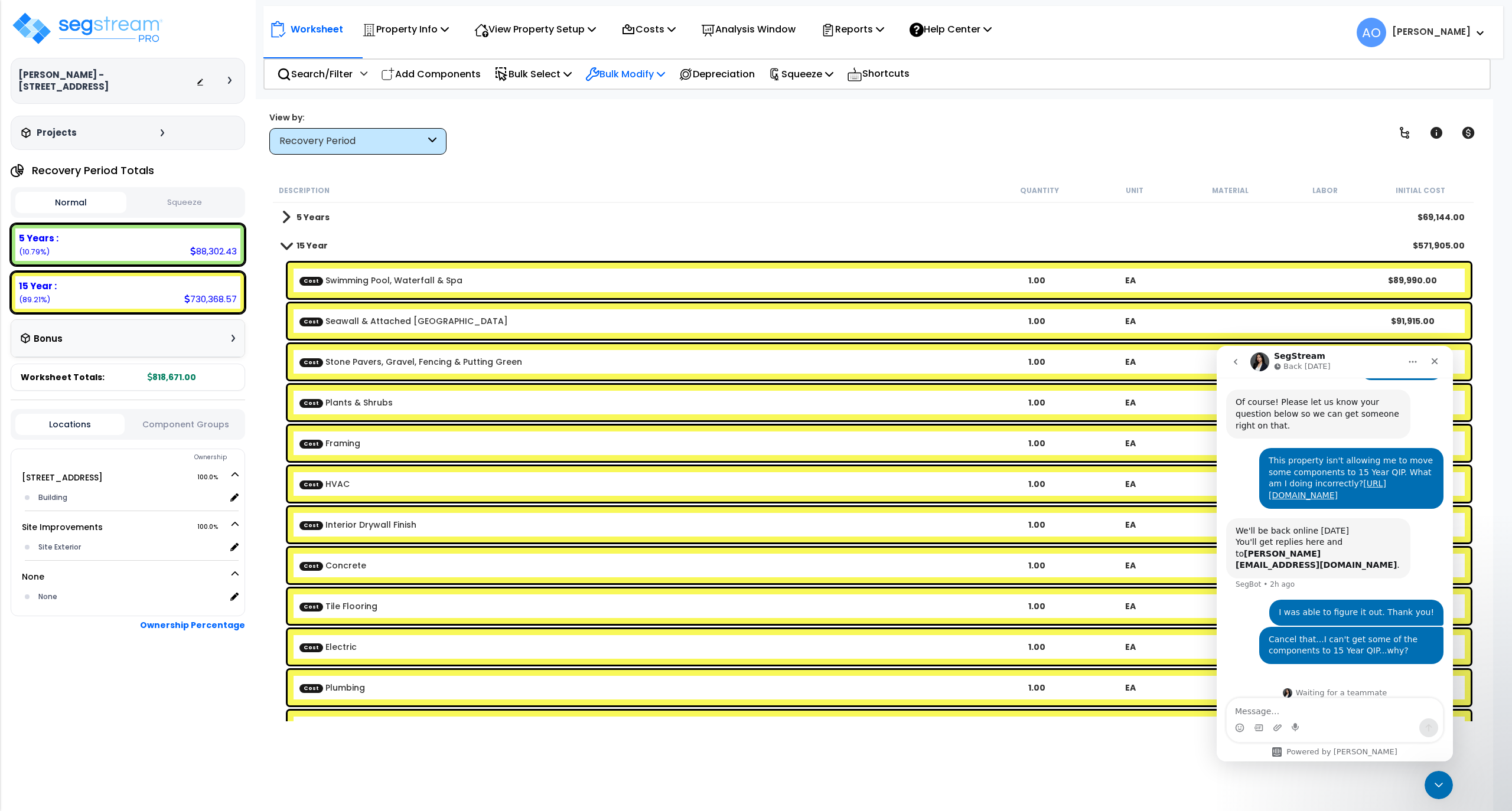
click at [629, 68] on p "Bulk Modify" at bounding box center [625, 74] width 80 height 16
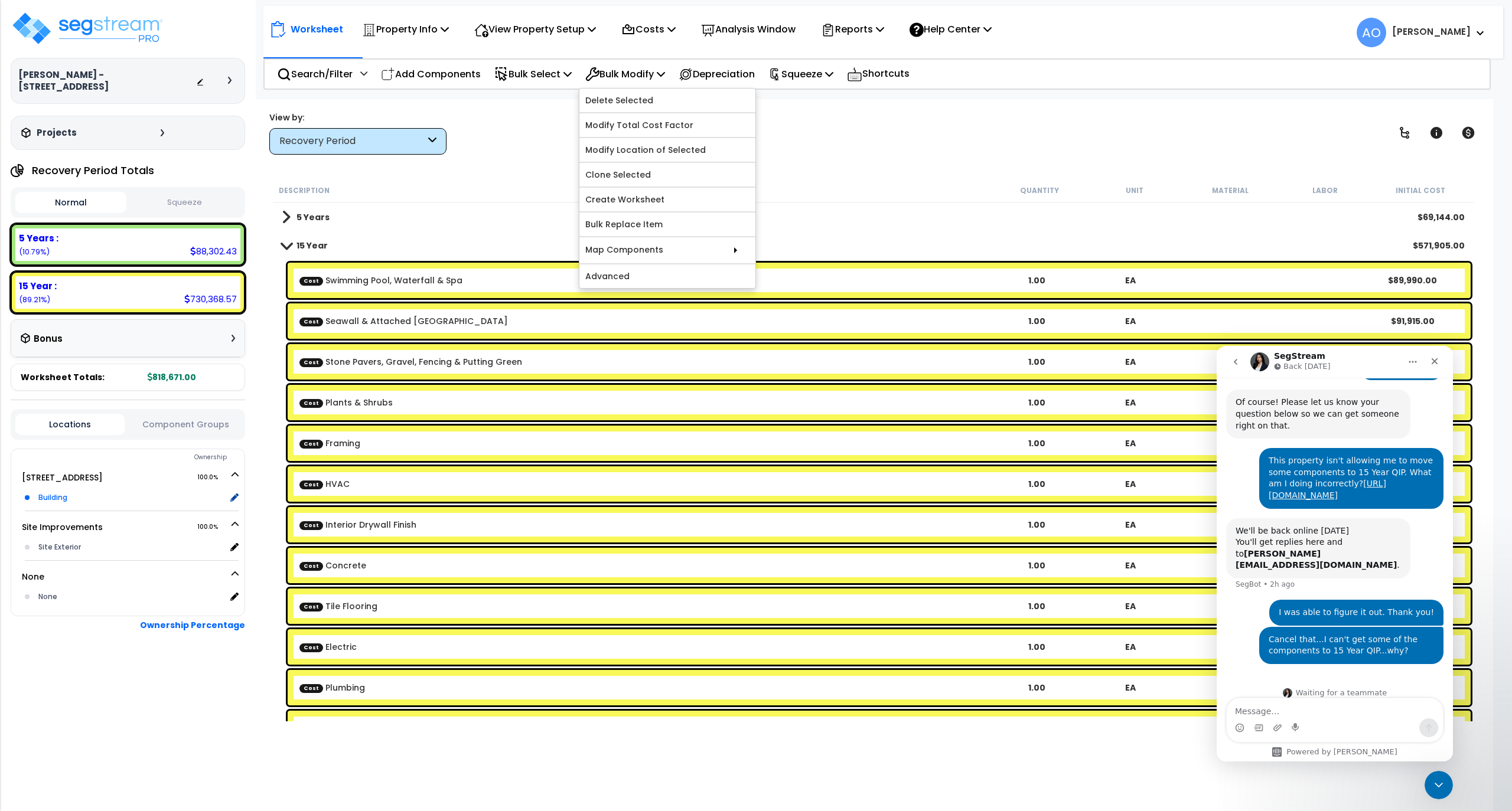
click at [53, 491] on div "Building" at bounding box center [130, 497] width 190 height 14
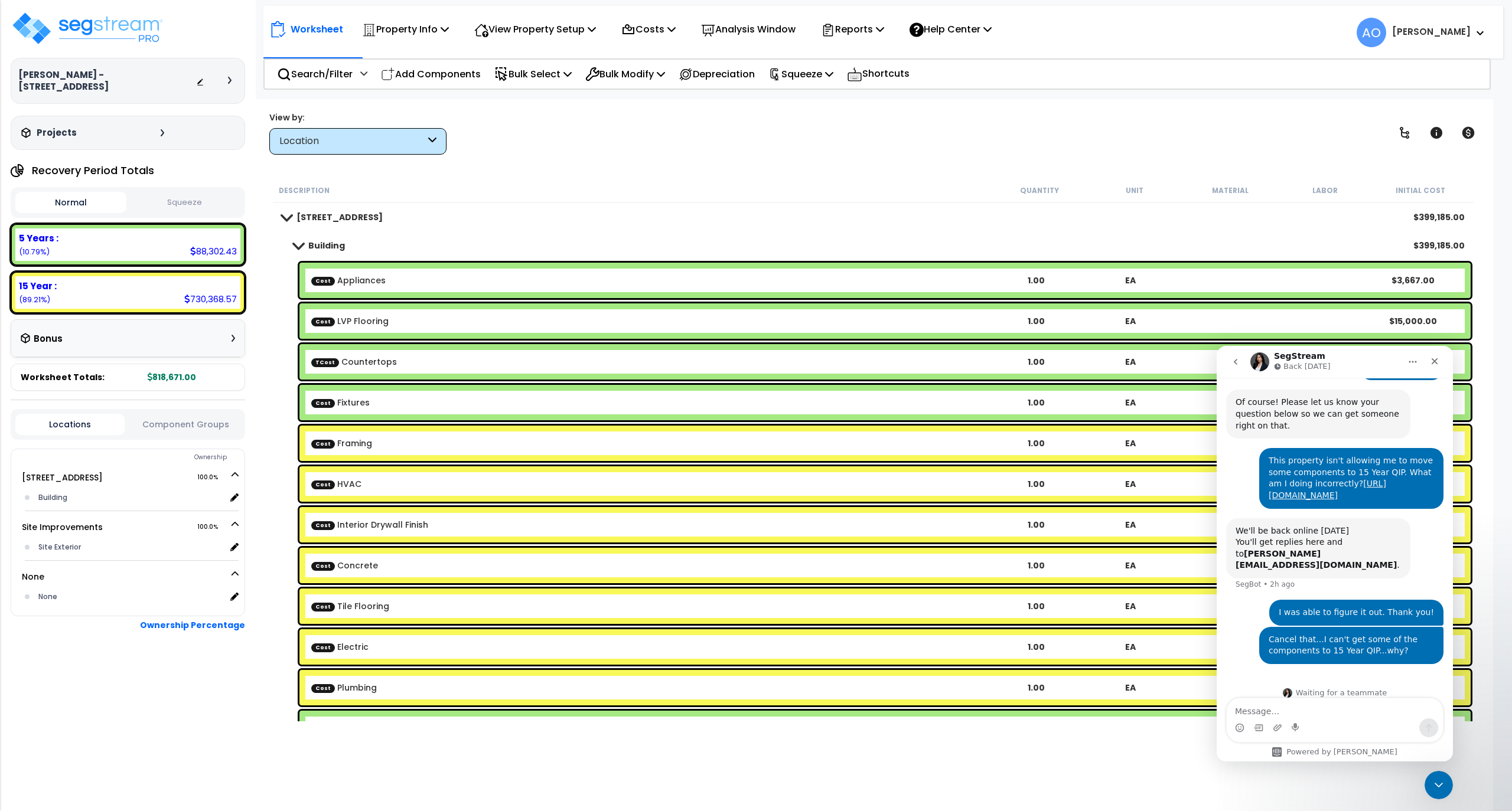
click at [450, 737] on div "Worksheet Property Info Property Setup Add Property Unit Template property Clon…" at bounding box center [873, 505] width 1240 height 811
drag, startPoint x: 1501, startPoint y: 261, endPoint x: 1501, endPoint y: 291, distance: 30.0
click at [1501, 263] on body "We are Building your Property. So please grab a coffee and let us do the heavy …" at bounding box center [756, 406] width 1512 height 811
click at [1504, 353] on body "We are Building your Property. So please grab a coffee and let us do the heavy …" at bounding box center [756, 406] width 1512 height 811
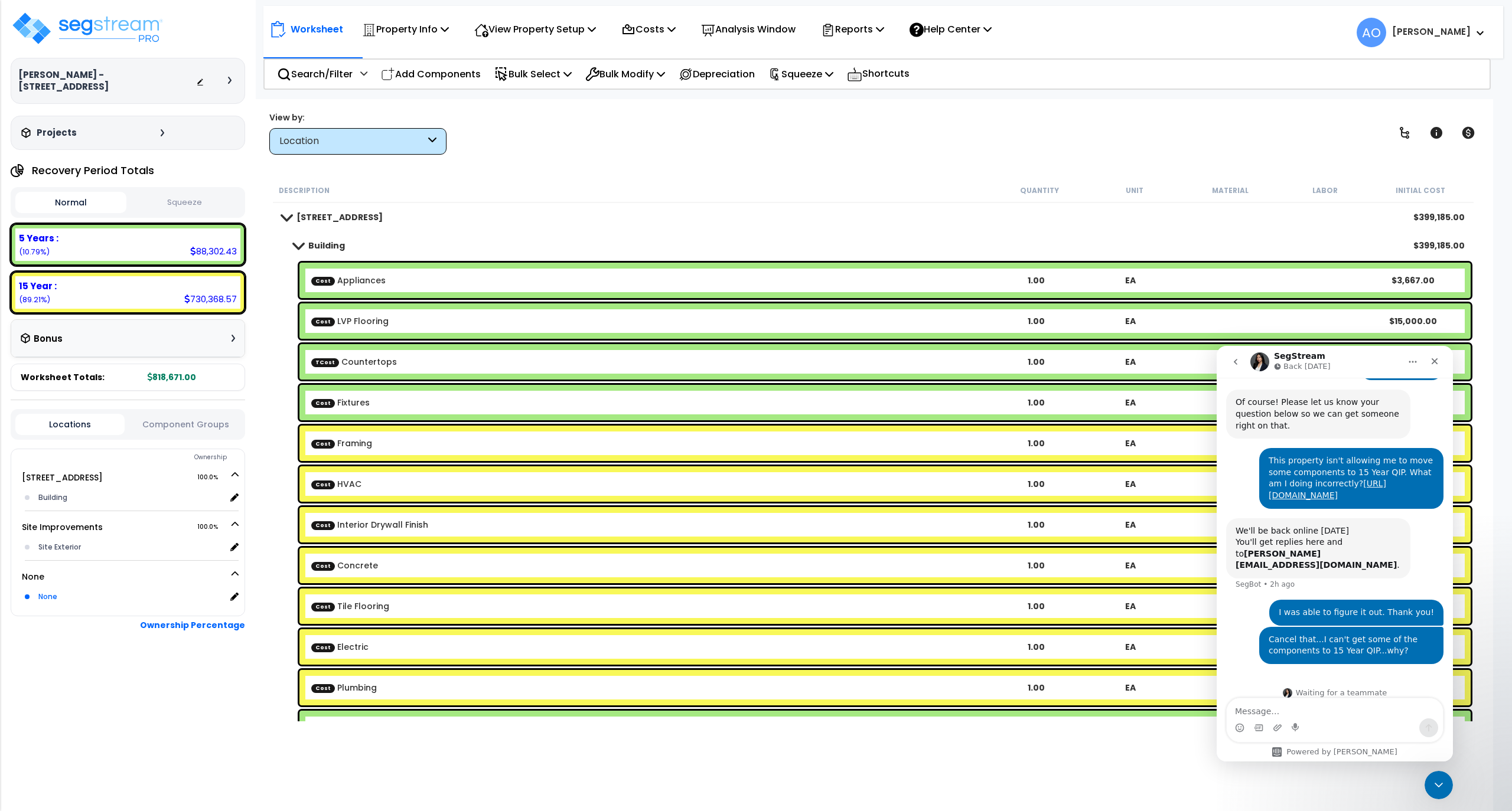
click at [33, 584] on div "None x 1.0" at bounding box center [132, 597] width 214 height 26
click at [42, 590] on div "None" at bounding box center [130, 597] width 190 height 14
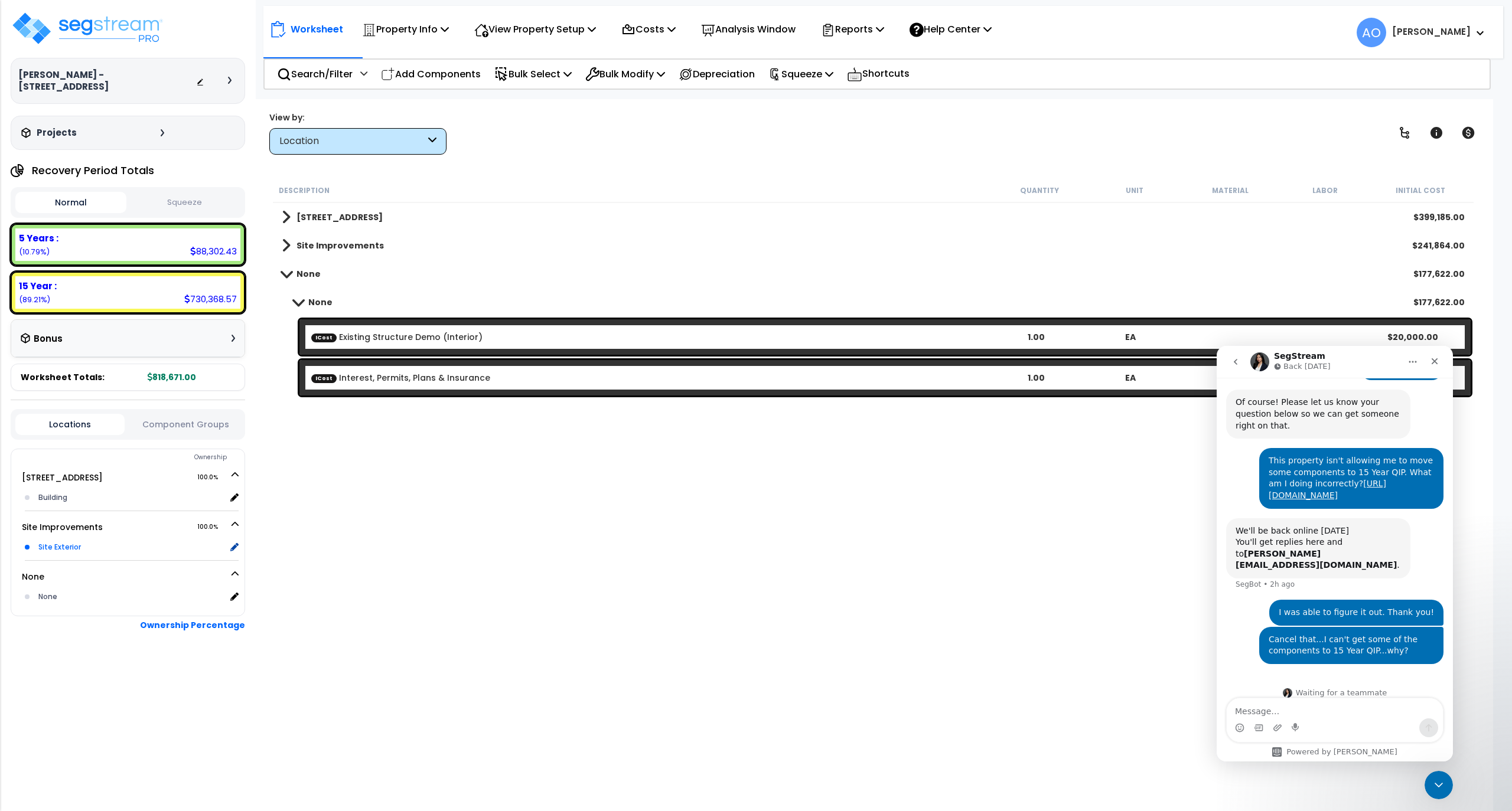
click at [42, 540] on div "Site Exterior" at bounding box center [130, 547] width 190 height 14
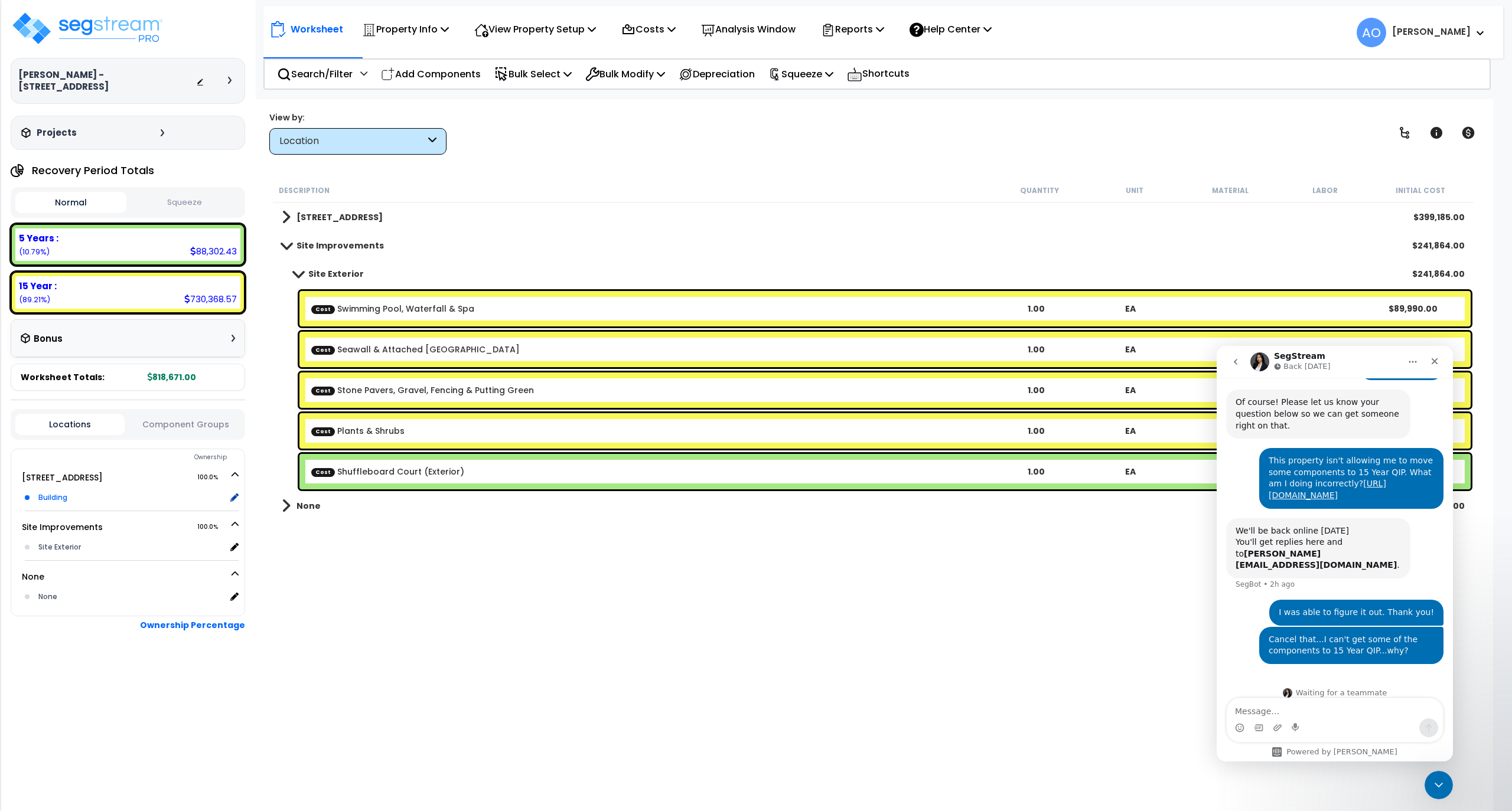
click at [54, 491] on div "Building" at bounding box center [130, 497] width 190 height 14
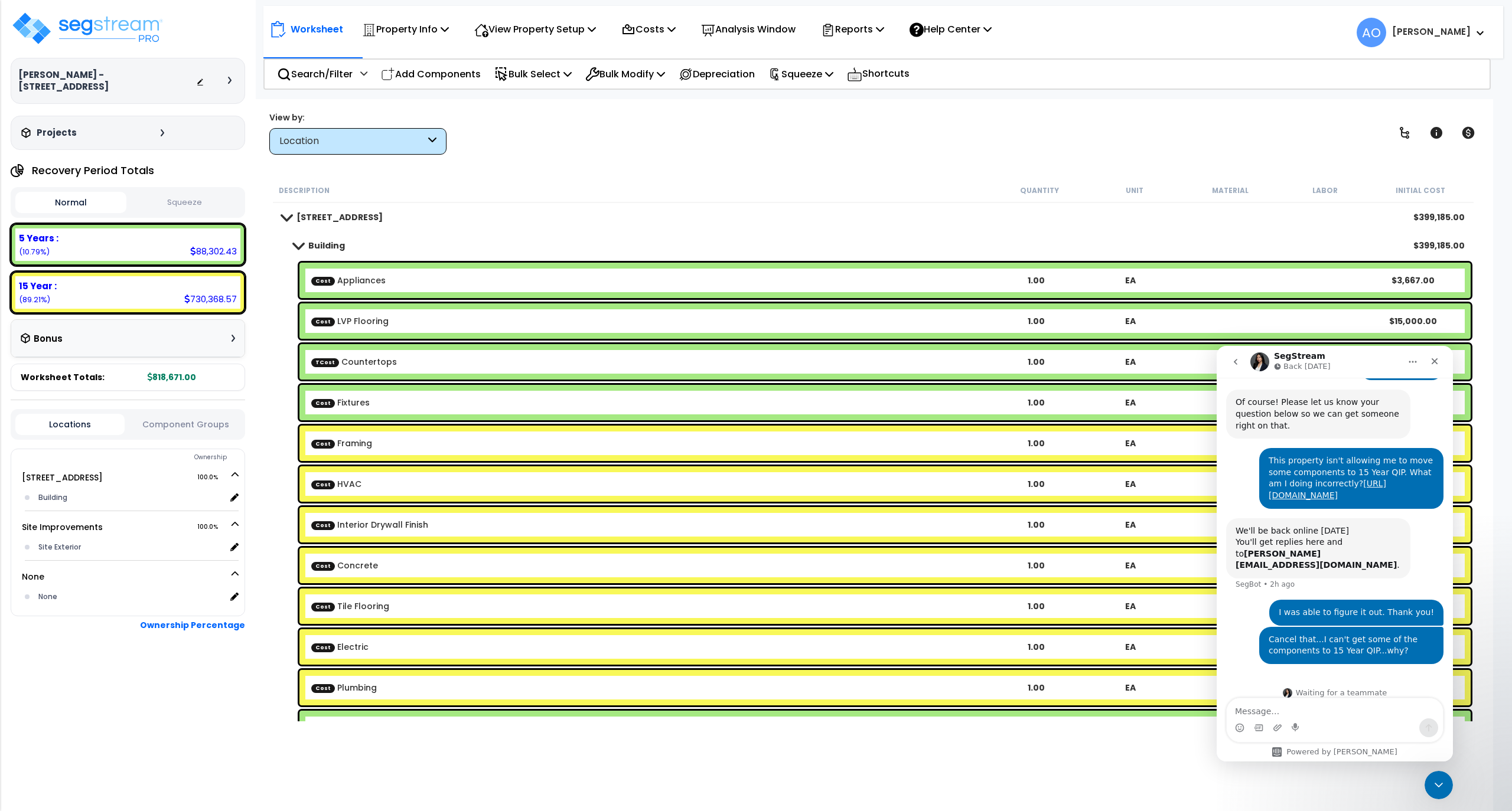
click at [306, 251] on link "Building" at bounding box center [314, 245] width 63 height 17
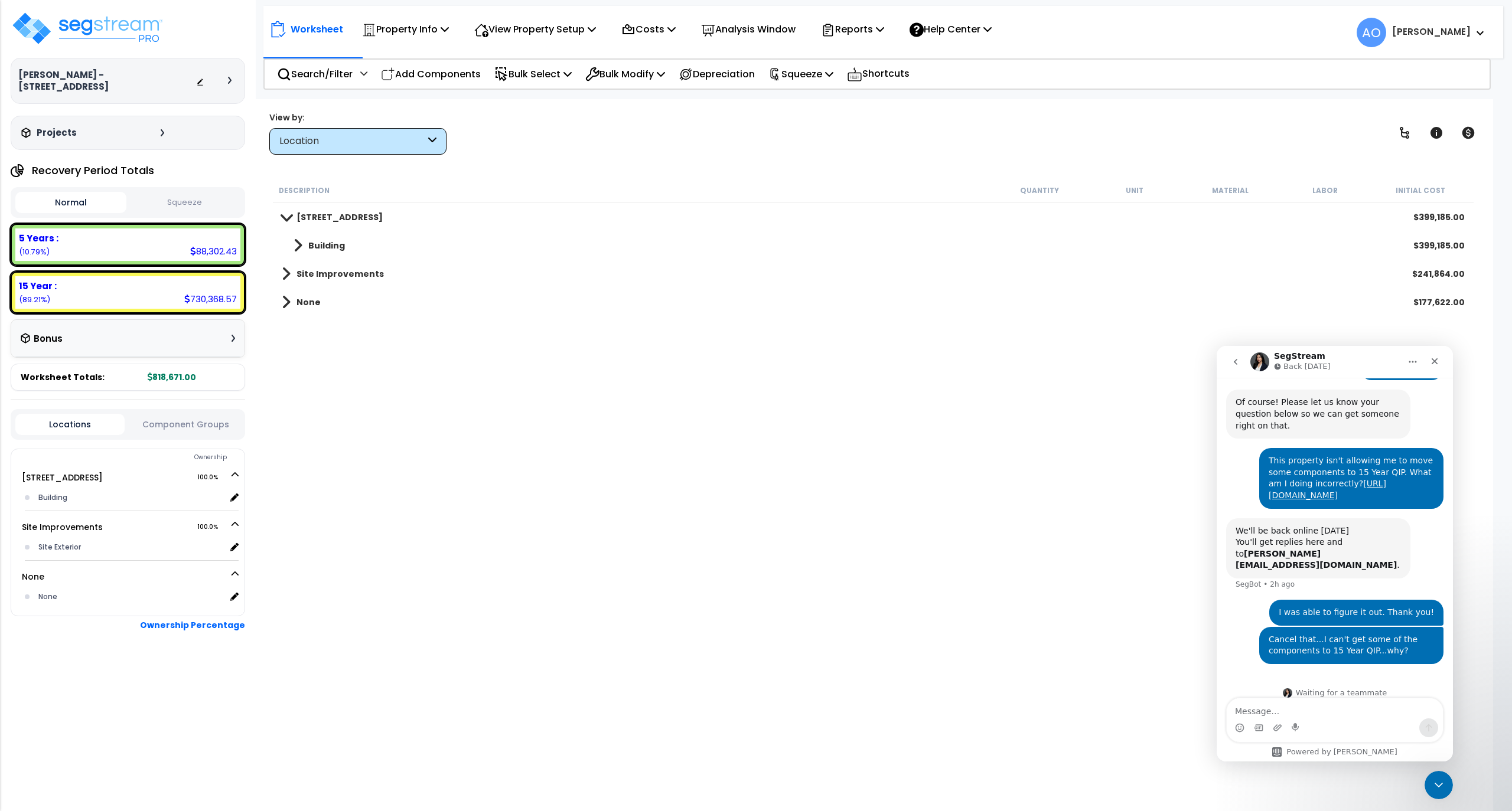
click at [362, 143] on div "Location" at bounding box center [352, 142] width 146 height 14
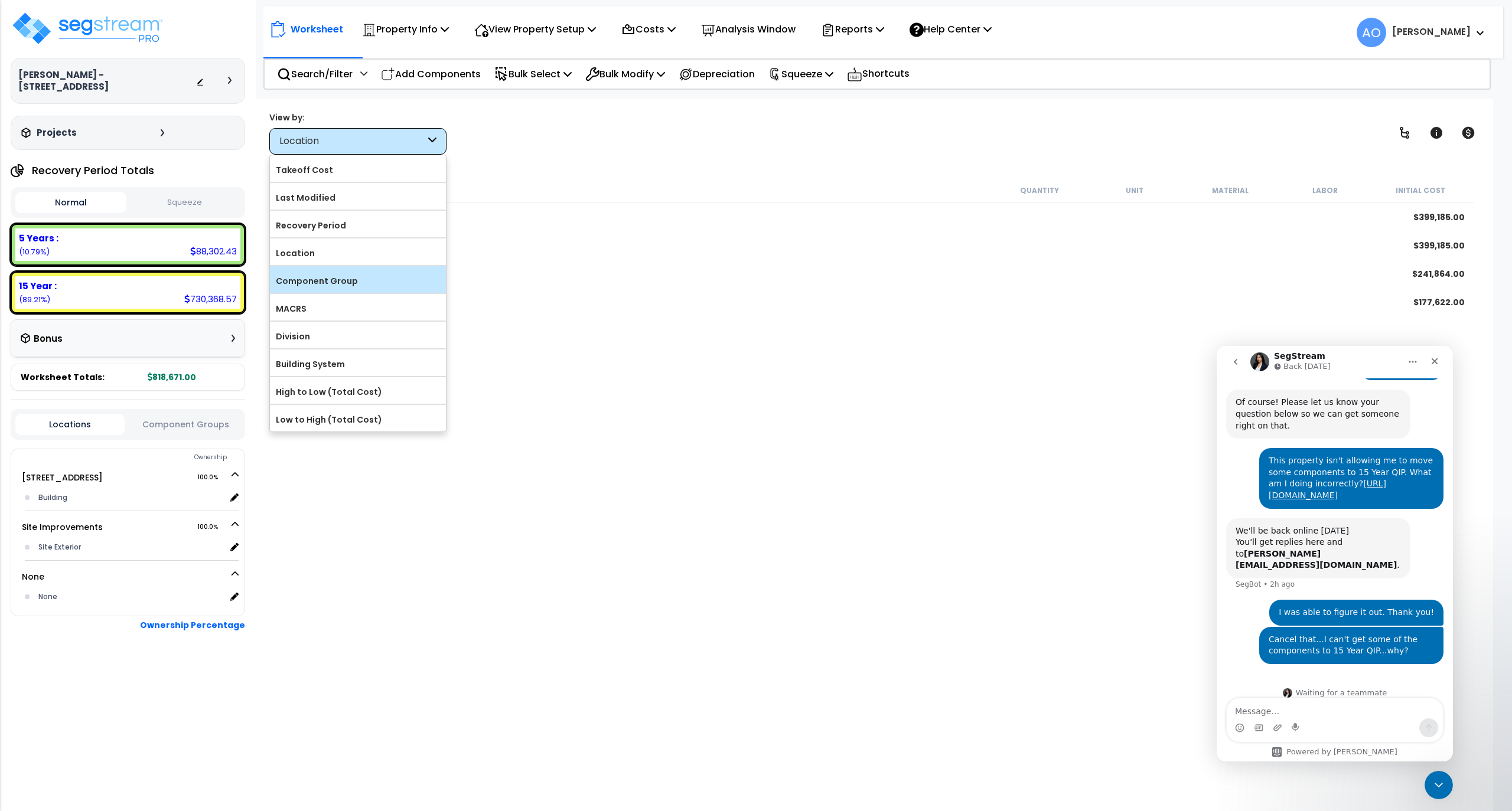
click at [335, 286] on label "Component Group" at bounding box center [358, 281] width 176 height 18
click at [0, 0] on input "Component Group" at bounding box center [0, 0] width 0 height 0
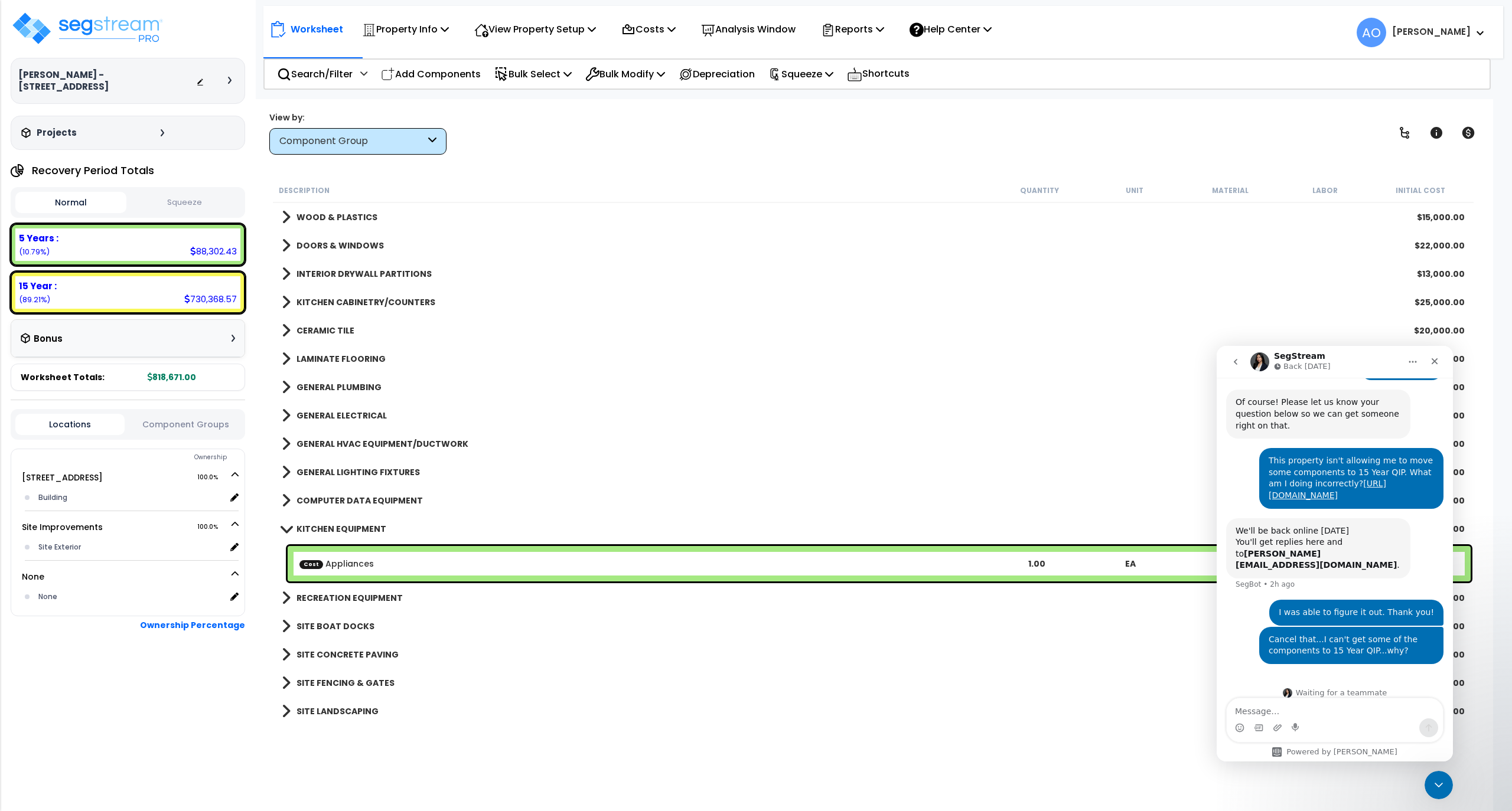
scroll to position [0, 0]
click at [367, 273] on b "INTERIOR DRYWALL PARTITIONS" at bounding box center [364, 274] width 135 height 12
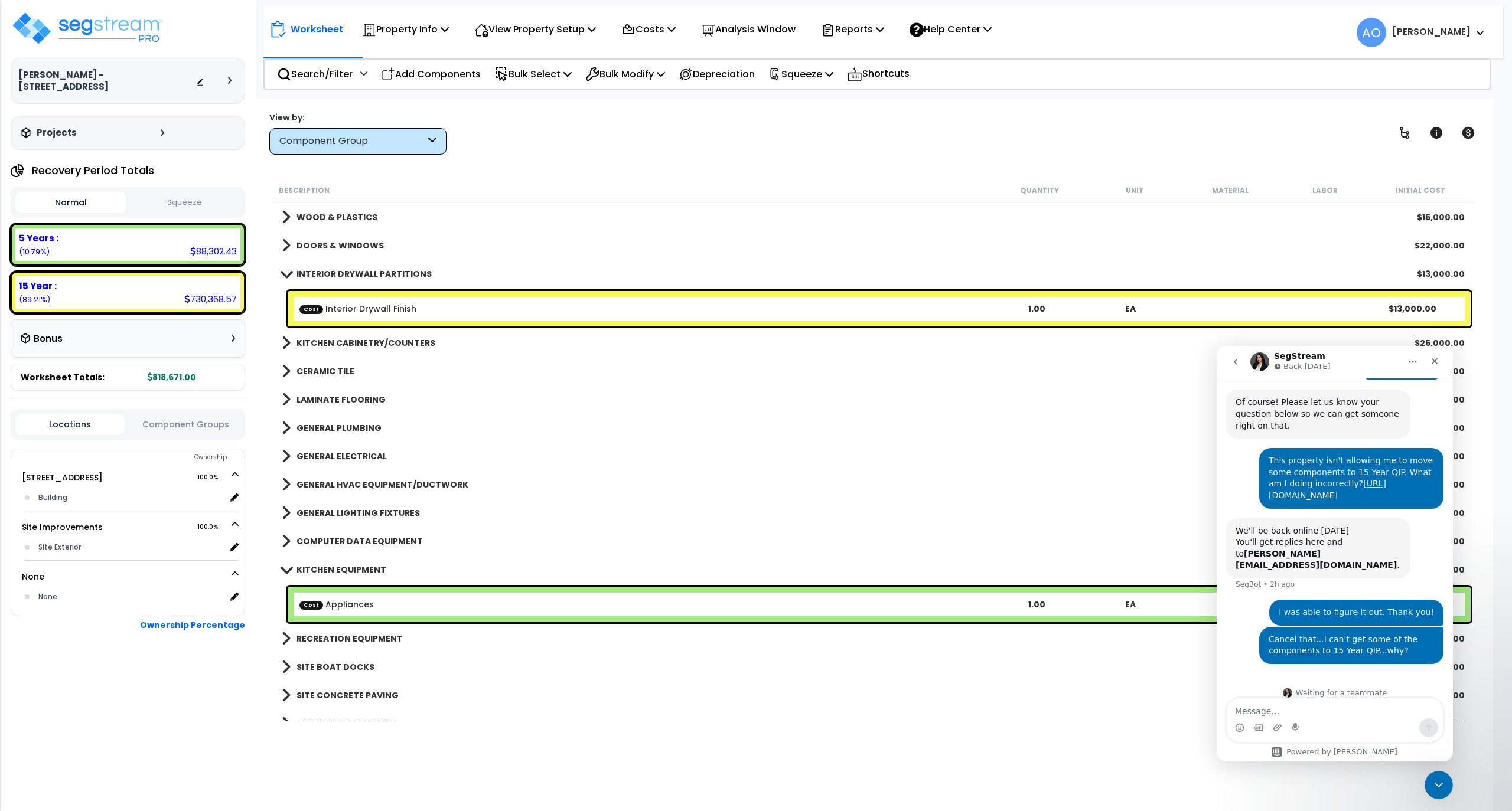
click at [359, 309] on link "Cost Interior Drywall Finish" at bounding box center [358, 309] width 117 height 12
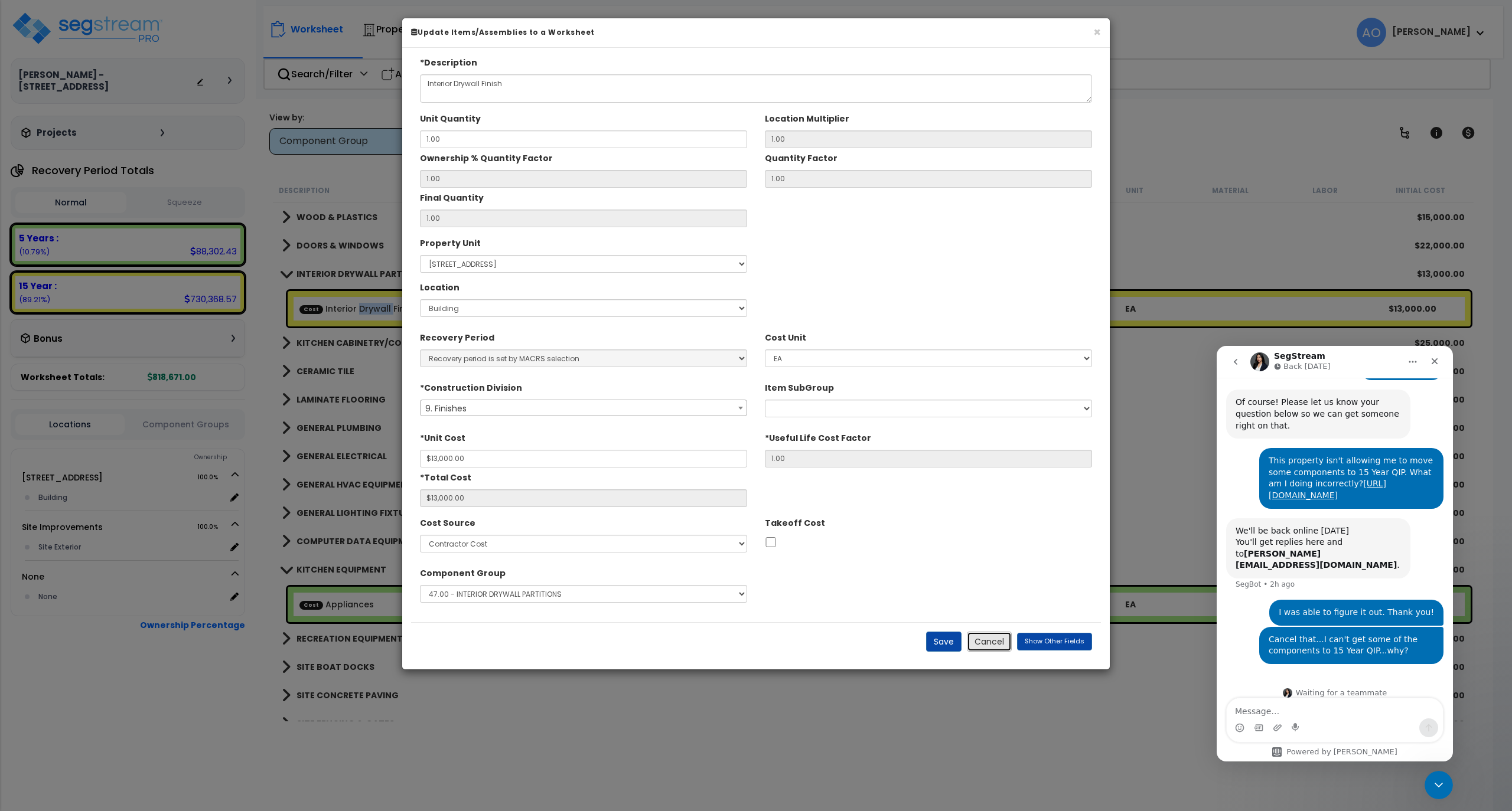
click at [988, 646] on button "Cancel" at bounding box center [990, 641] width 45 height 20
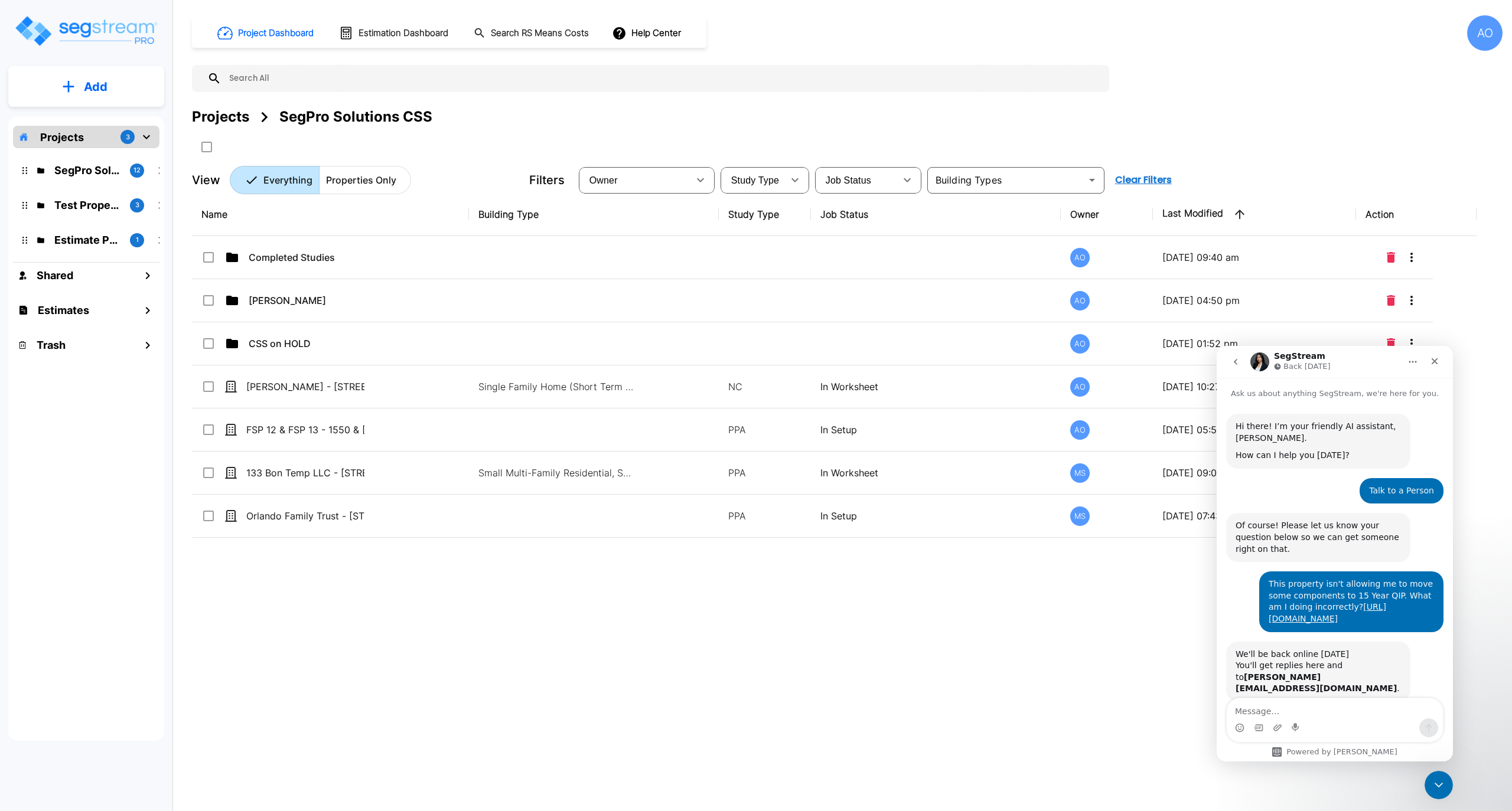
scroll to position [124, 0]
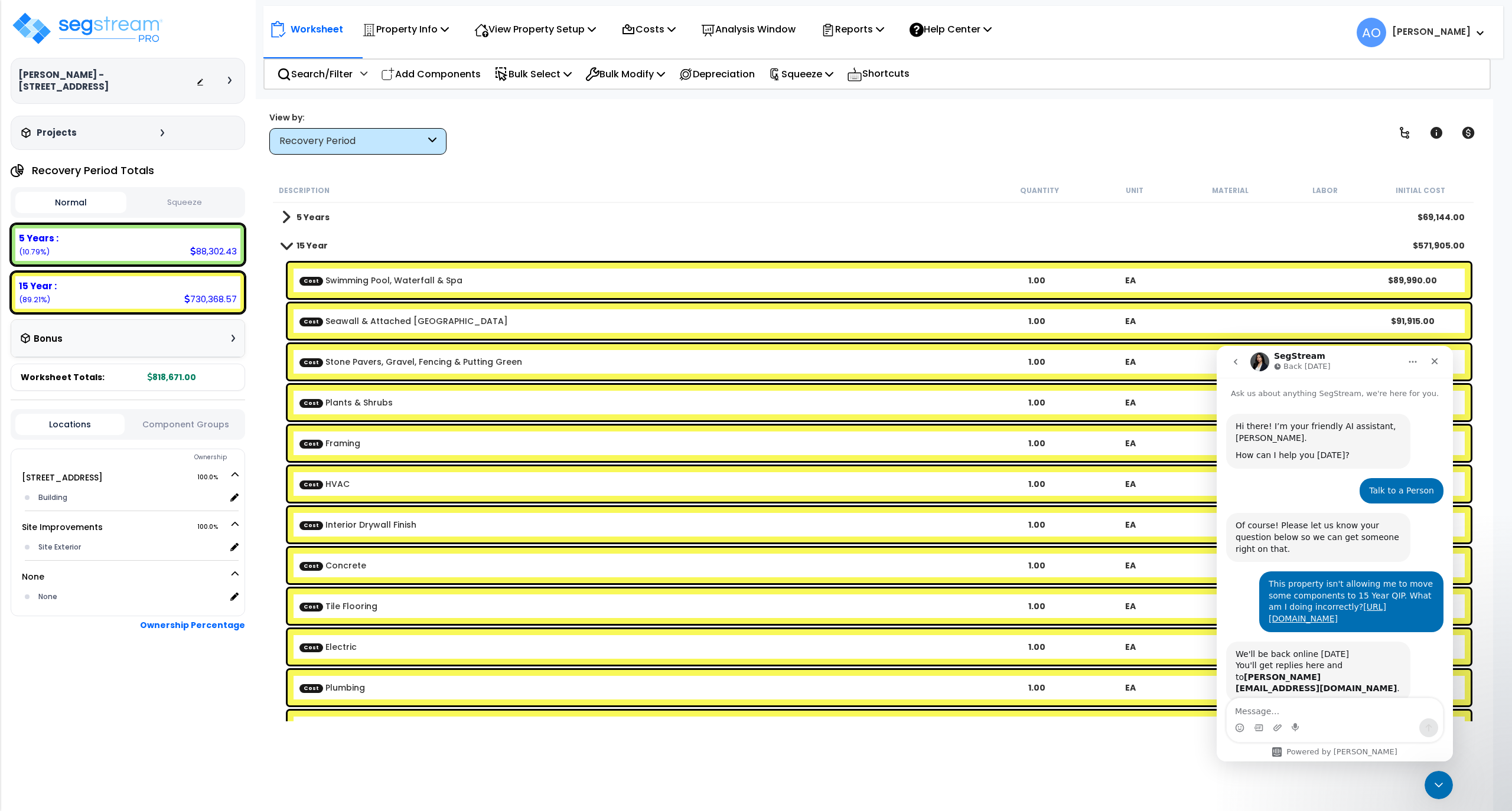
scroll to position [124, 0]
